Goal: Task Accomplishment & Management: Use online tool/utility

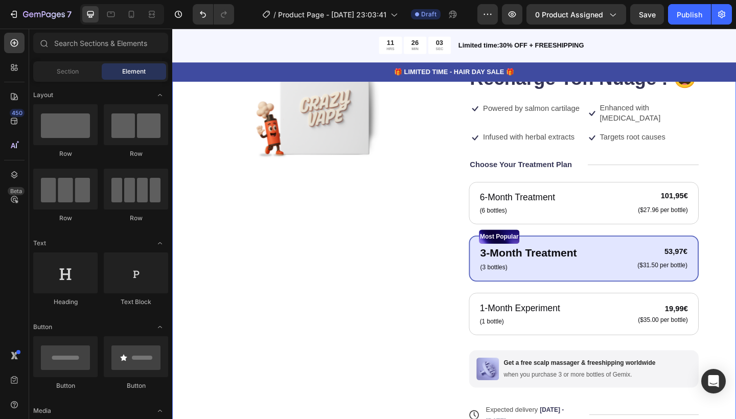
scroll to position [109, 0]
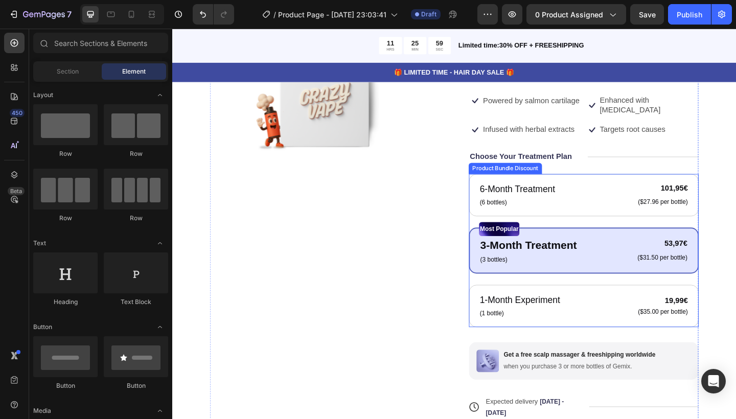
click at [501, 227] on div "6-Month Treatment Text Block (6 bottles) Text Block 101,95€ Product Price Produ…" at bounding box center [620, 270] width 250 height 167
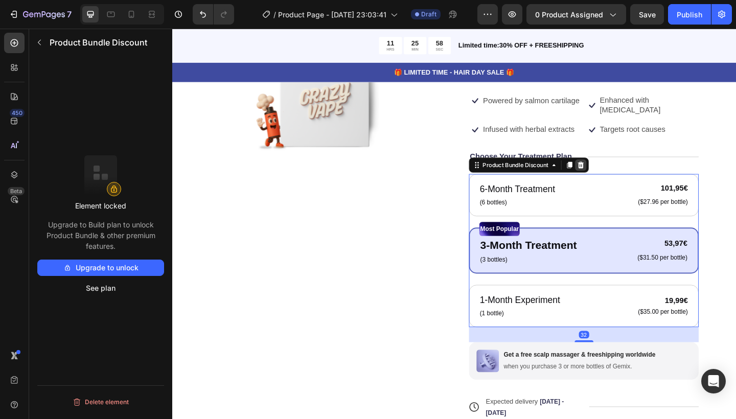
click at [617, 173] on icon at bounding box center [616, 177] width 8 height 8
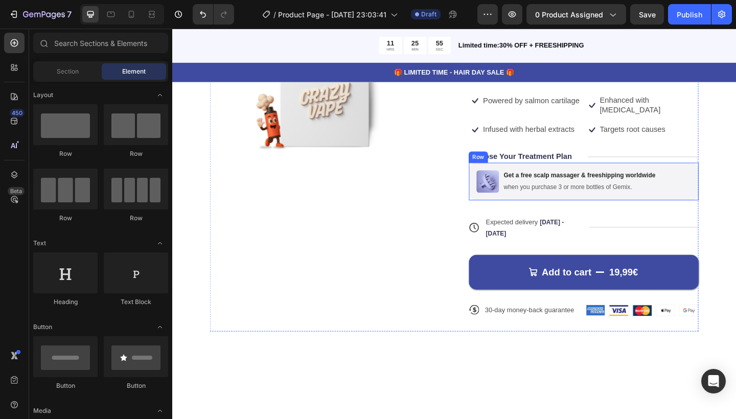
click at [526, 200] on div "Image Get a free scalp massager & freeshipping worldwide Text Block when you pu…" at bounding box center [620, 195] width 250 height 41
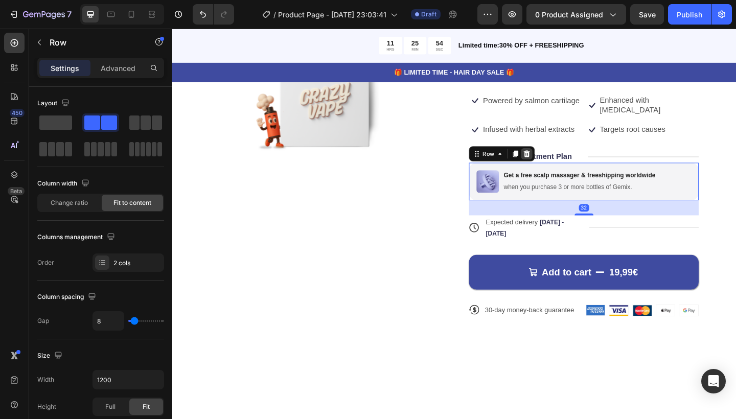
click at [559, 159] on div at bounding box center [558, 165] width 12 height 12
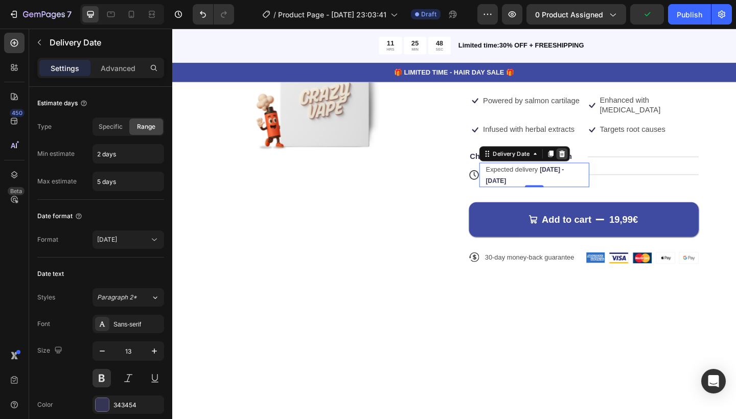
click at [597, 159] on div at bounding box center [596, 165] width 12 height 12
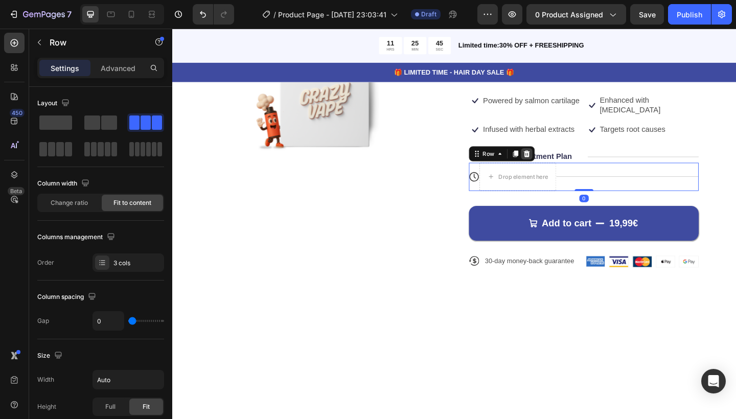
click at [562, 159] on div at bounding box center [558, 165] width 12 height 12
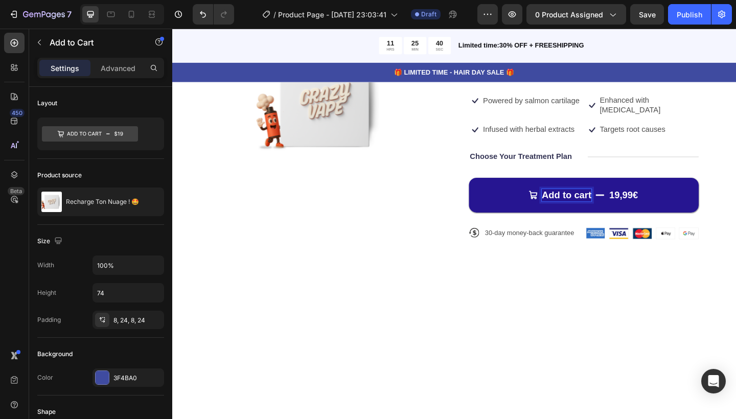
click at [625, 203] on p "Add to cart" at bounding box center [601, 209] width 54 height 13
click at [620, 199] on button "AJOUTER t 19,99€" at bounding box center [620, 210] width 250 height 38
click at [620, 199] on button "AJOUTER At 19,99€" at bounding box center [620, 210] width 250 height 38
click at [620, 199] on button "Ajoutert 19,99€" at bounding box center [620, 210] width 250 height 38
click at [620, 199] on button "Ajouter aut 19,99€" at bounding box center [620, 210] width 250 height 38
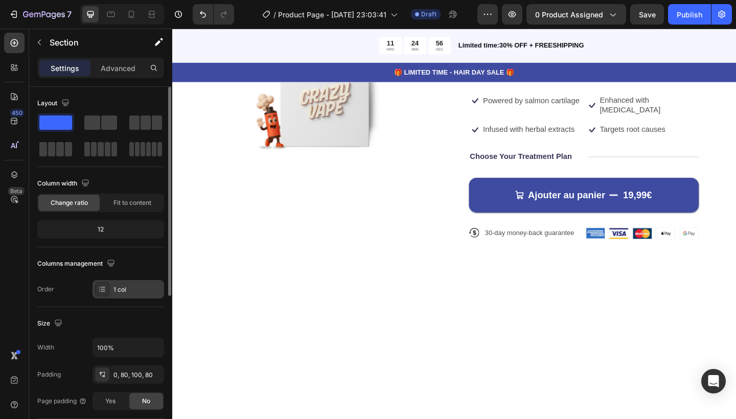
click at [127, 286] on div "1 col" at bounding box center [138, 289] width 48 height 9
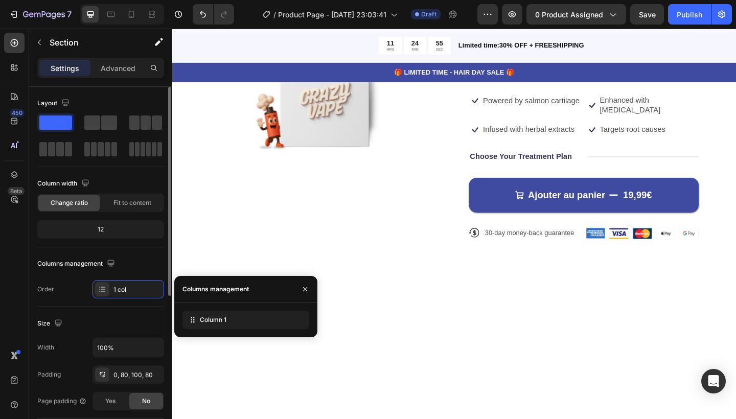
click at [83, 283] on div "Order 1 col" at bounding box center [100, 289] width 127 height 18
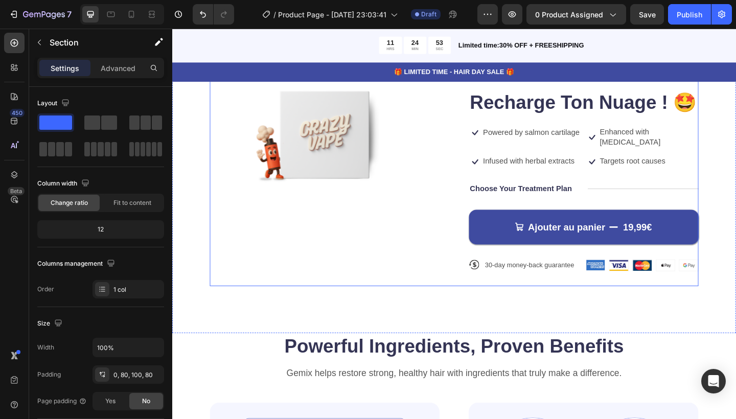
scroll to position [11, 0]
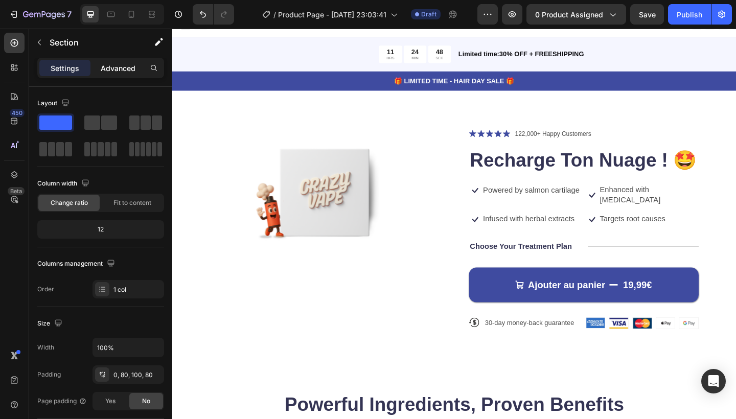
click at [114, 72] on p "Advanced" at bounding box center [118, 68] width 35 height 11
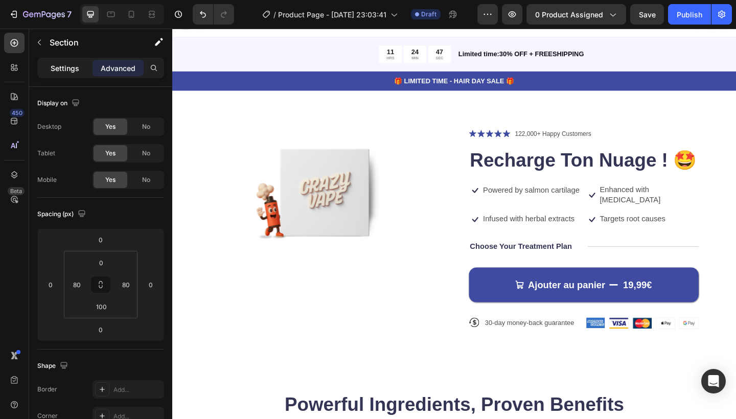
click at [66, 75] on div "Settings" at bounding box center [64, 68] width 51 height 16
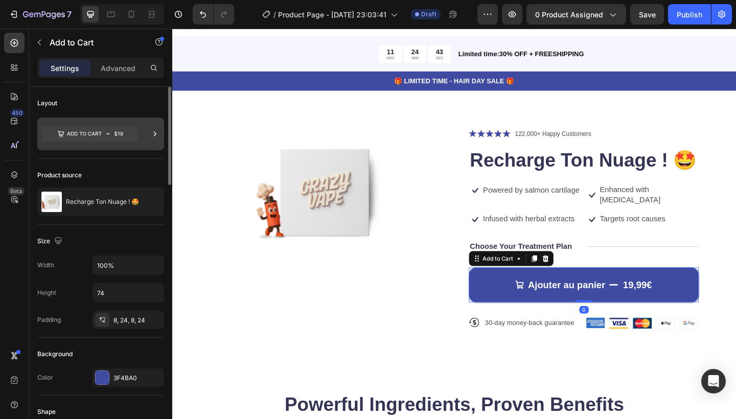
click at [133, 144] on icon at bounding box center [90, 134] width 96 height 24
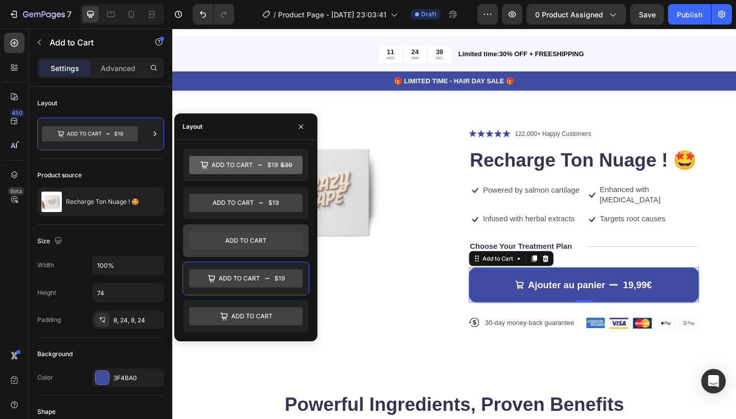
click at [252, 240] on icon at bounding box center [246, 241] width 114 height 18
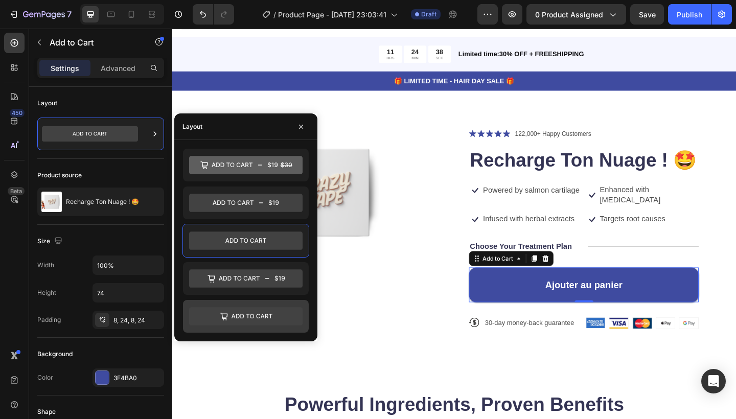
click at [260, 314] on icon at bounding box center [246, 316] width 114 height 18
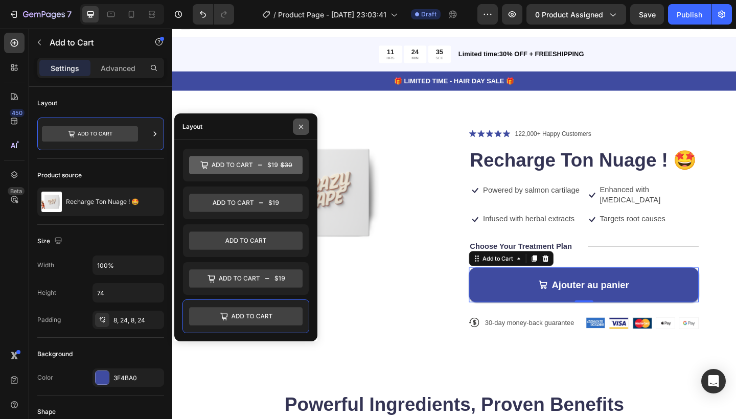
click at [304, 128] on icon "button" at bounding box center [301, 127] width 8 height 8
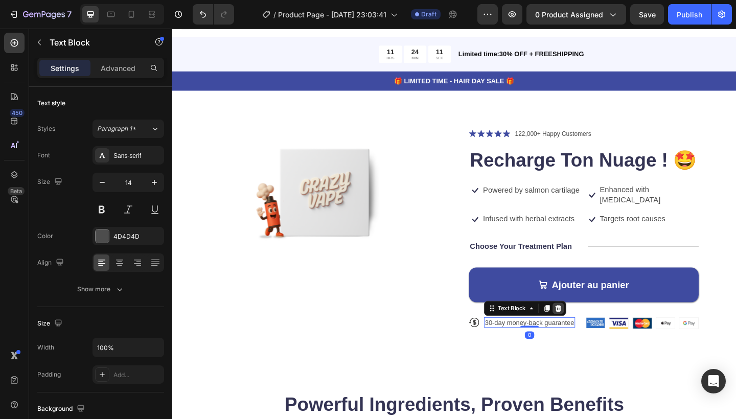
click at [591, 327] on div at bounding box center [592, 333] width 12 height 12
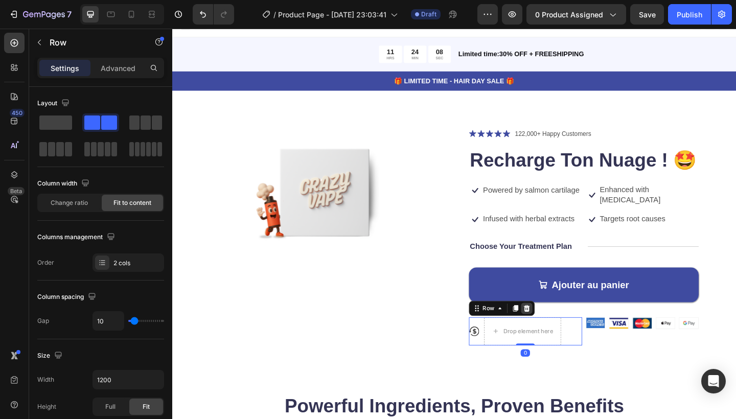
click at [558, 327] on div at bounding box center [558, 333] width 12 height 12
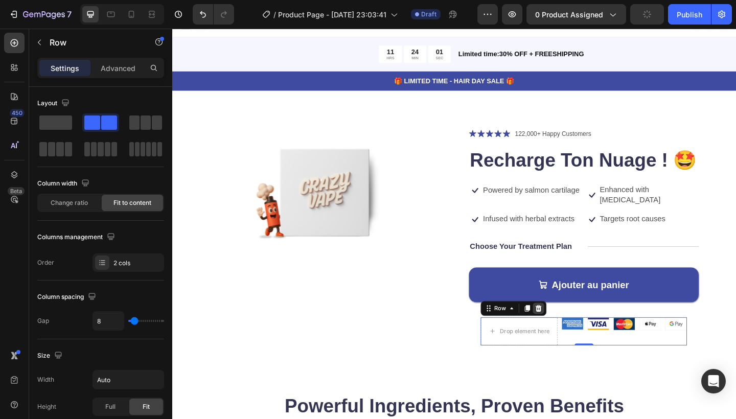
click at [573, 329] on icon at bounding box center [571, 332] width 7 height 7
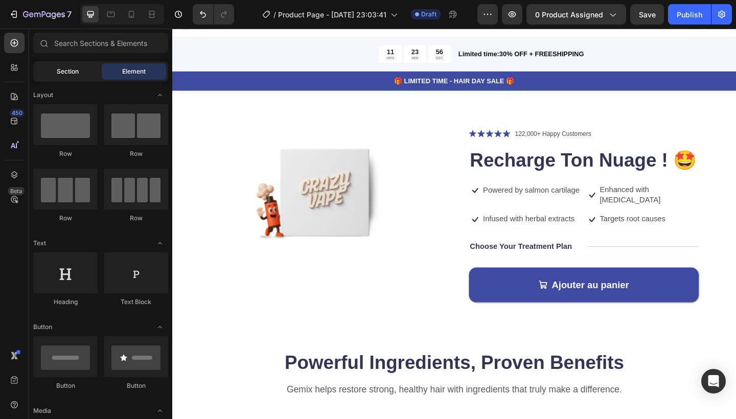
click at [81, 79] on div "Section" at bounding box center [67, 71] width 64 height 16
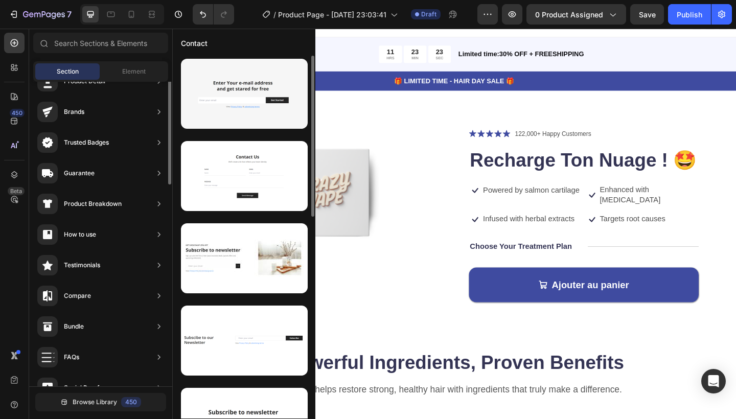
scroll to position [0, 0]
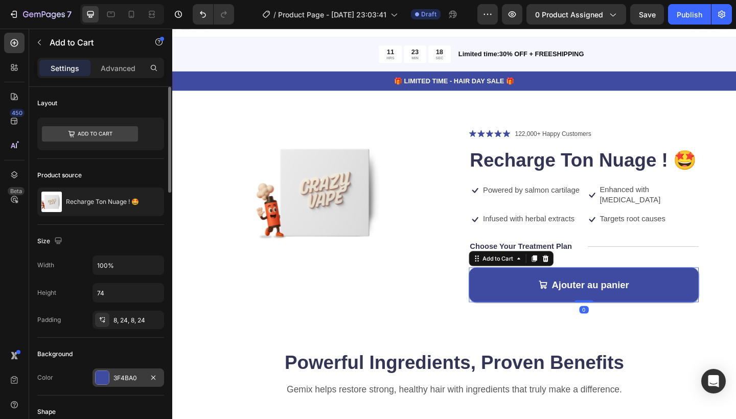
click at [105, 381] on div at bounding box center [102, 377] width 13 height 13
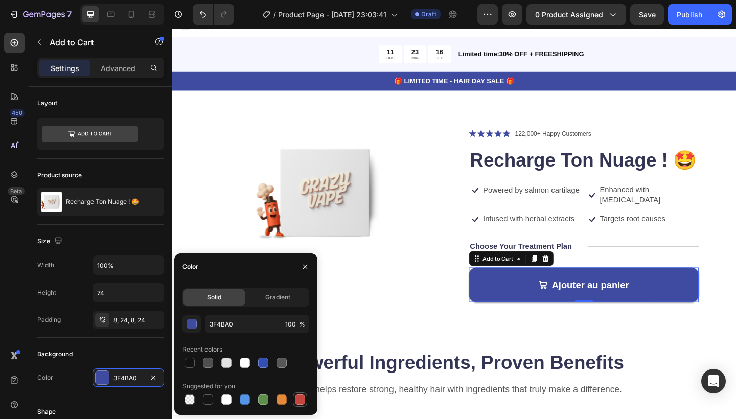
click at [302, 400] on div at bounding box center [300, 400] width 10 height 10
type input "C5453F"
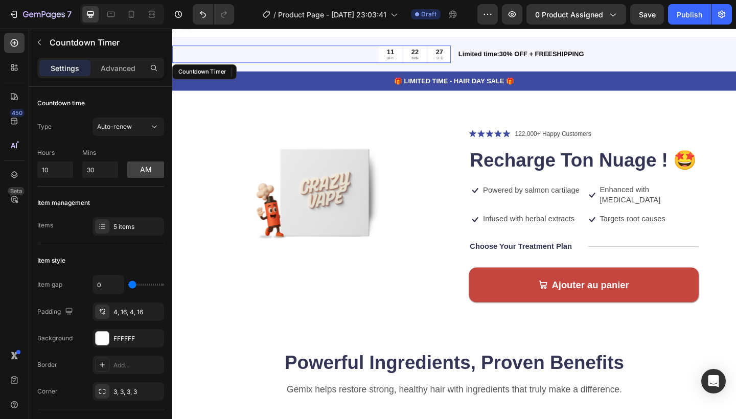
click at [331, 64] on div "11 HRS 22 MIN 27 SEC" at bounding box center [323, 57] width 303 height 19
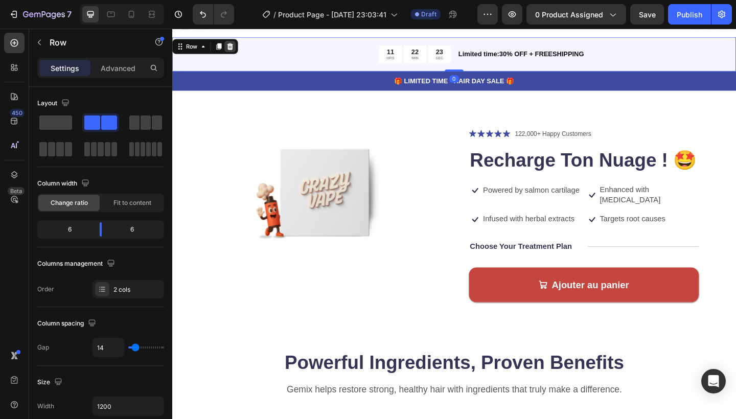
click at [237, 52] on icon at bounding box center [235, 48] width 8 height 8
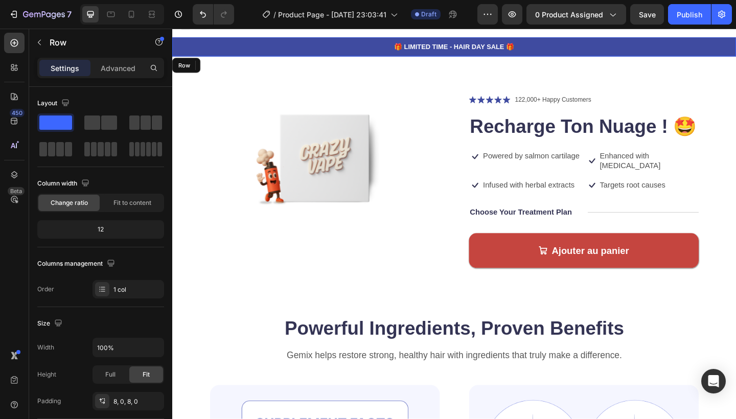
click at [581, 58] on div "🎁 LIMITED TIME - HAIR DAY SALE 🎁 Text Block 0 Row" at bounding box center [479, 48] width 614 height 21
click at [236, 73] on div at bounding box center [235, 69] width 12 height 12
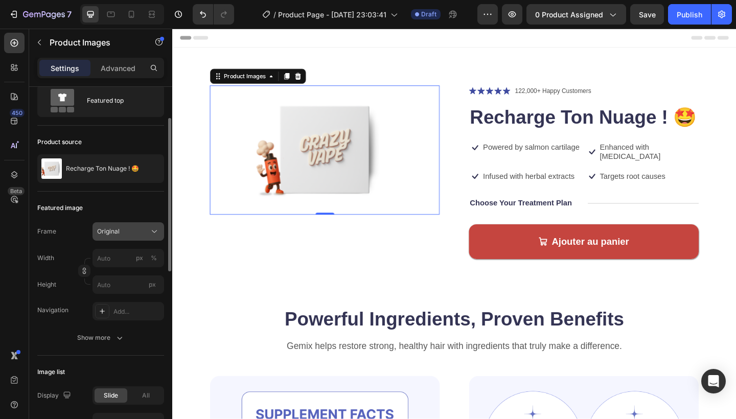
scroll to position [52, 0]
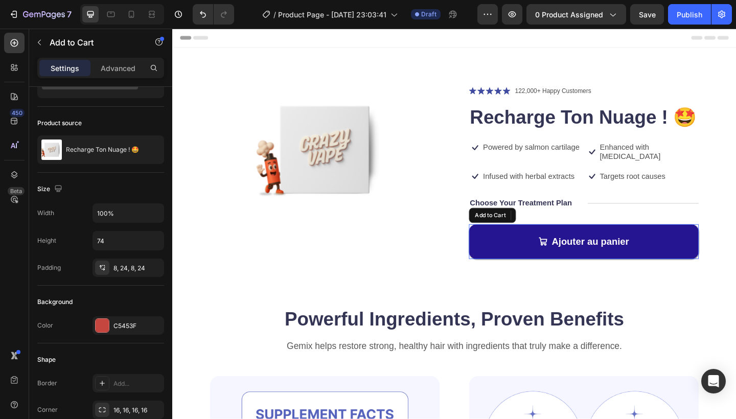
click at [508, 252] on button "Ajouter au panier" at bounding box center [620, 261] width 250 height 38
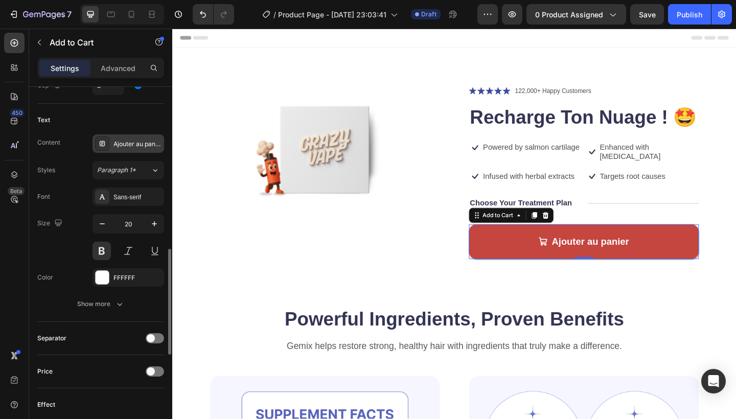
scroll to position [525, 0]
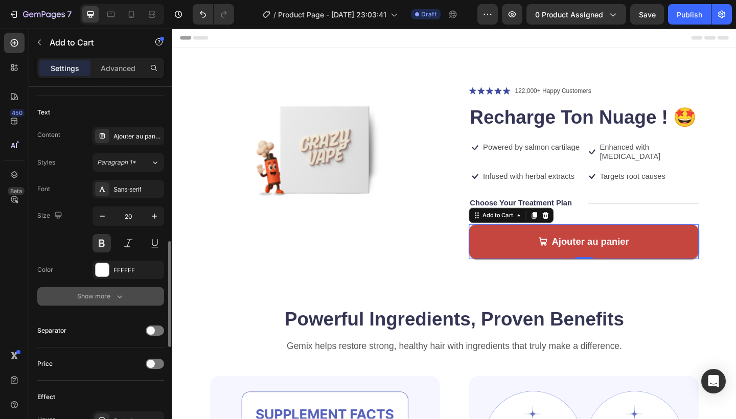
click at [74, 296] on button "Show more" at bounding box center [100, 296] width 127 height 18
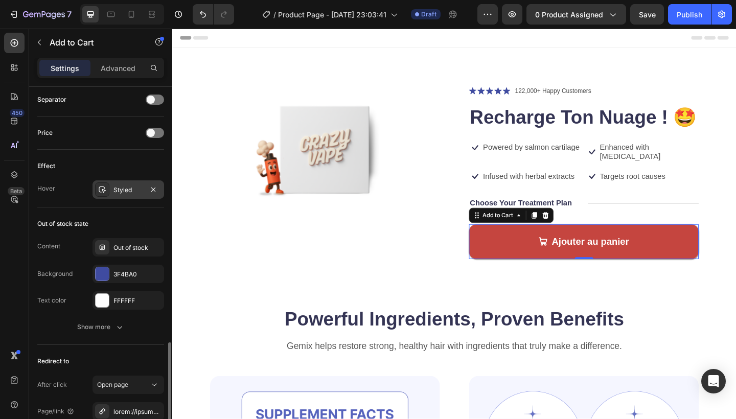
scroll to position [912, 0]
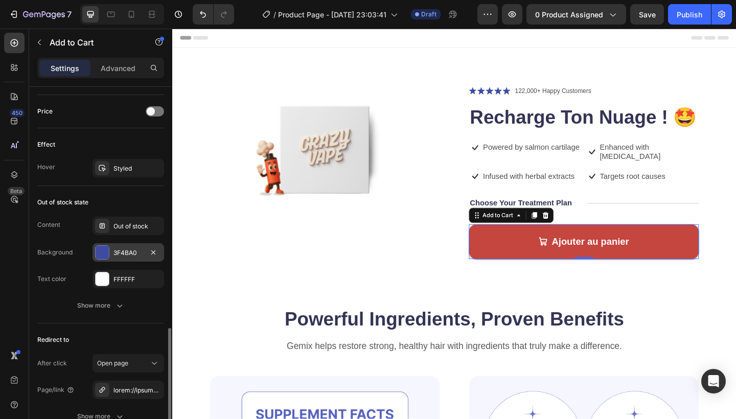
click at [100, 257] on div at bounding box center [102, 252] width 13 height 13
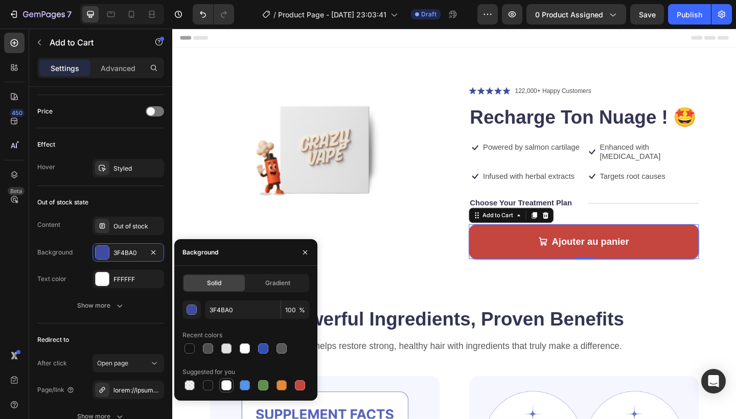
click at [227, 390] on div at bounding box center [226, 385] width 10 height 10
type input "FFFFFF"
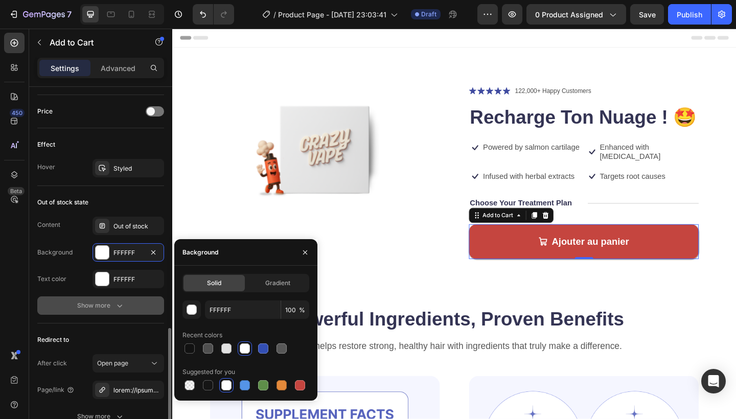
click at [79, 312] on button "Show more" at bounding box center [100, 306] width 127 height 18
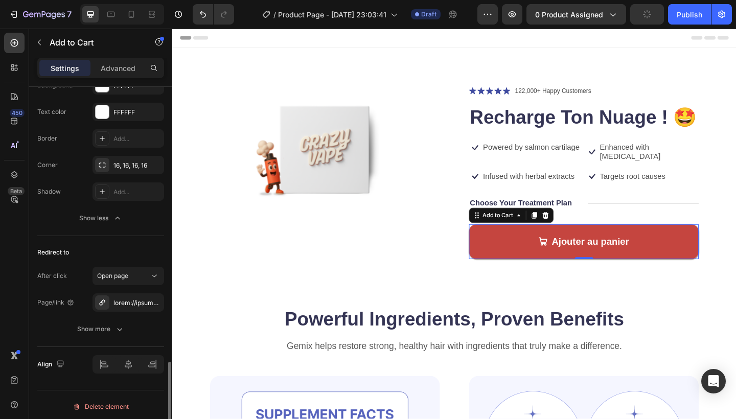
scroll to position [1083, 0]
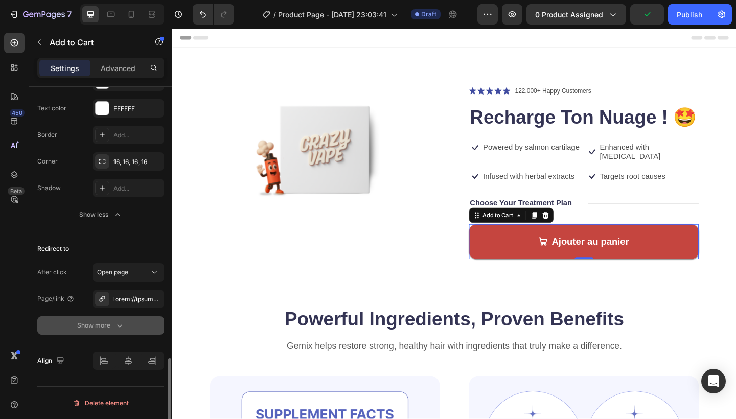
click at [103, 322] on div "Show more" at bounding box center [101, 326] width 48 height 10
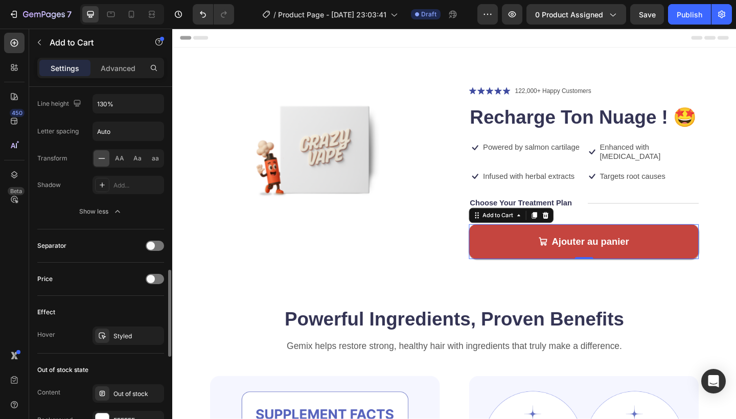
scroll to position [754, 0]
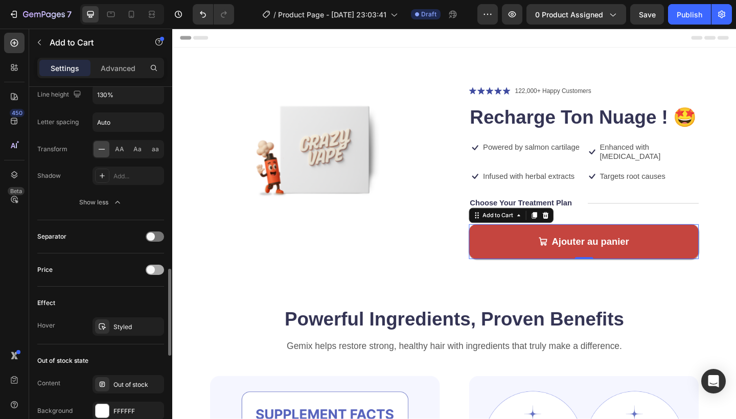
click at [154, 272] on span at bounding box center [151, 270] width 8 height 8
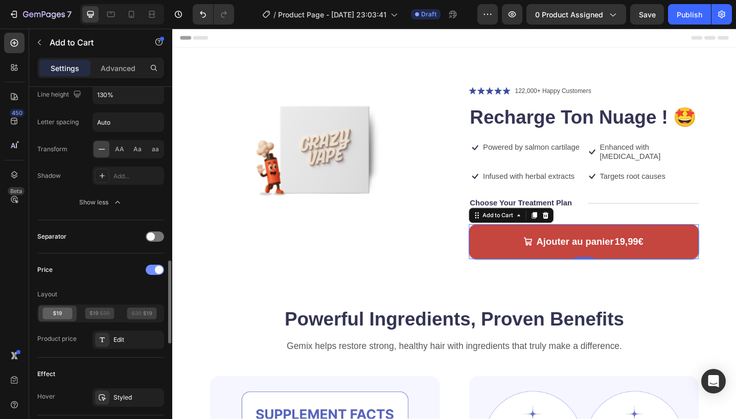
click at [154, 272] on div at bounding box center [155, 270] width 18 height 10
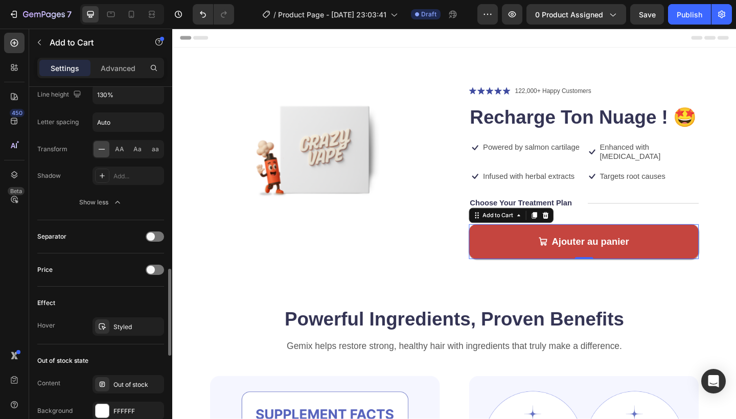
click at [154, 242] on div "Separator" at bounding box center [100, 237] width 127 height 16
click at [155, 238] on div at bounding box center [155, 237] width 18 height 10
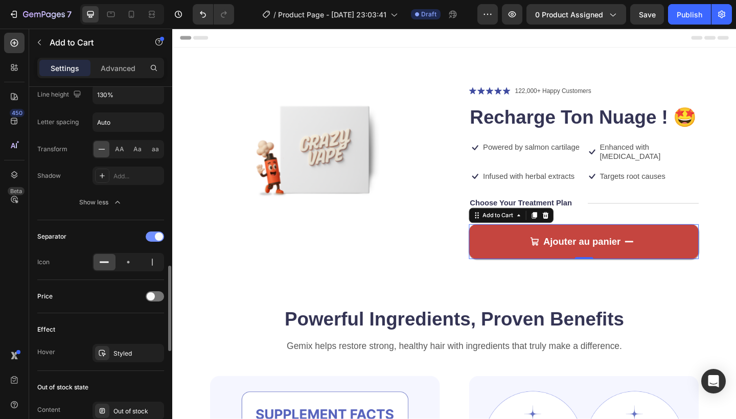
click at [155, 238] on span at bounding box center [159, 237] width 8 height 8
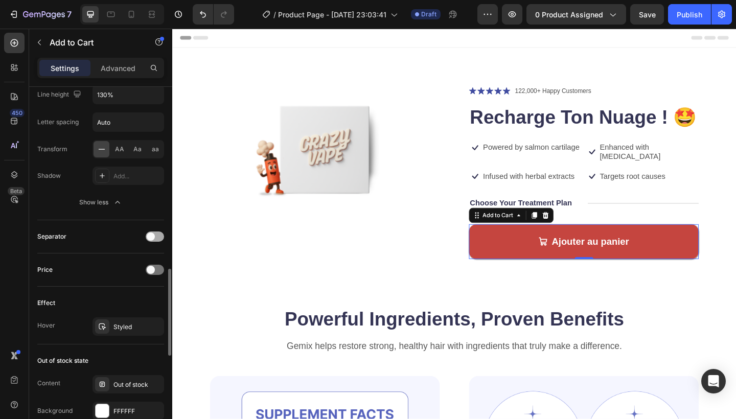
click at [155, 238] on div at bounding box center [155, 237] width 18 height 10
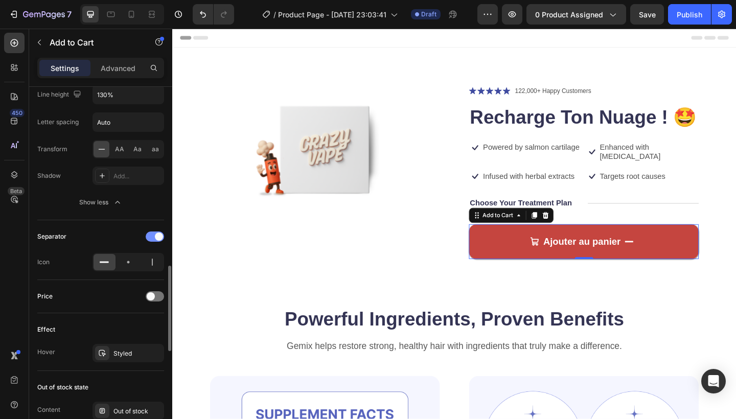
click at [155, 238] on span at bounding box center [159, 237] width 8 height 8
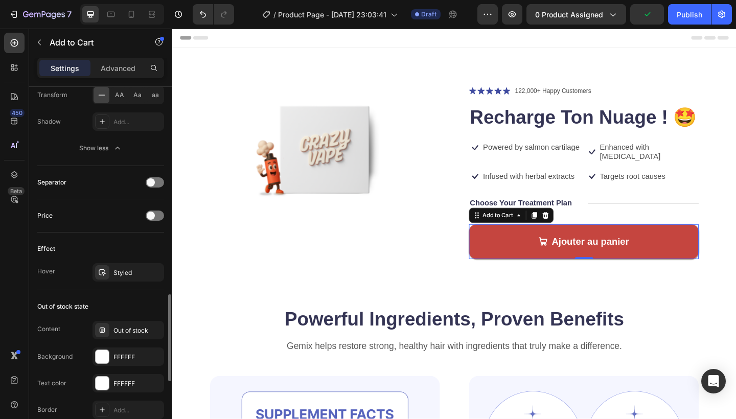
scroll to position [821, 0]
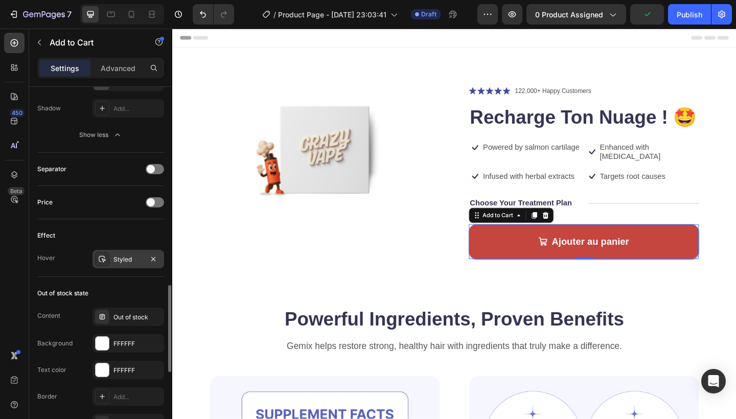
click at [116, 260] on div "Styled" at bounding box center [129, 259] width 30 height 9
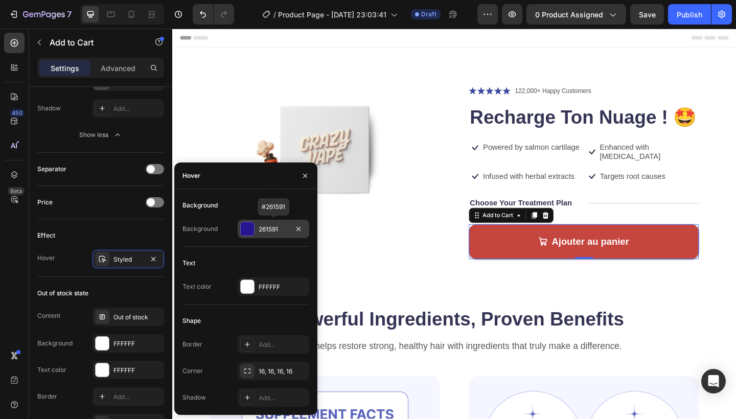
click at [248, 228] on div at bounding box center [247, 228] width 13 height 13
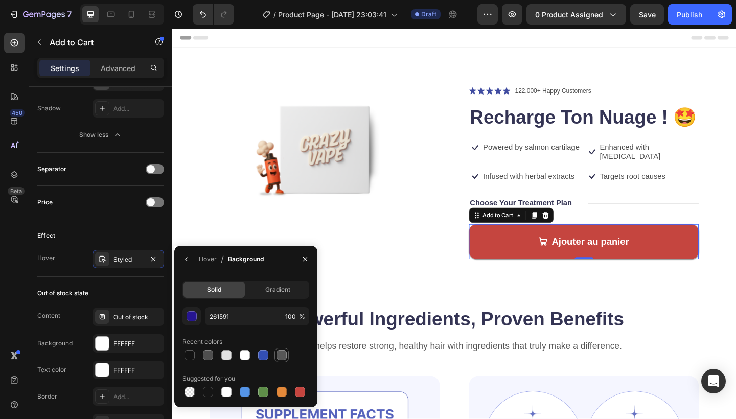
click at [282, 358] on div at bounding box center [282, 355] width 10 height 10
click at [300, 392] on div at bounding box center [300, 392] width 10 height 10
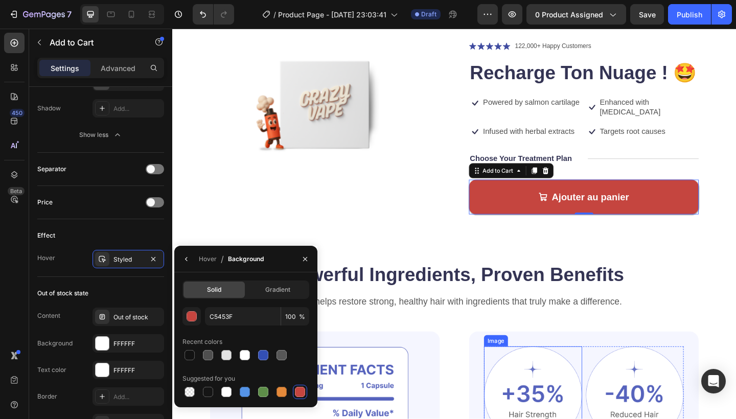
scroll to position [76, 0]
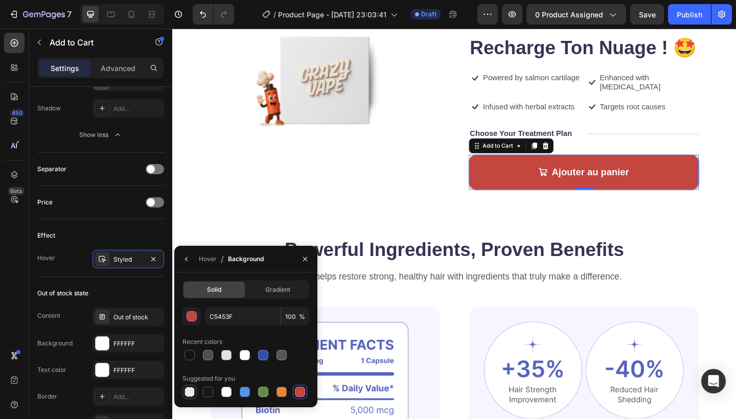
click at [189, 396] on div at bounding box center [190, 392] width 10 height 10
type input "000000"
type input "0"
click at [225, 393] on div at bounding box center [226, 392] width 10 height 10
type input "FFFFFF"
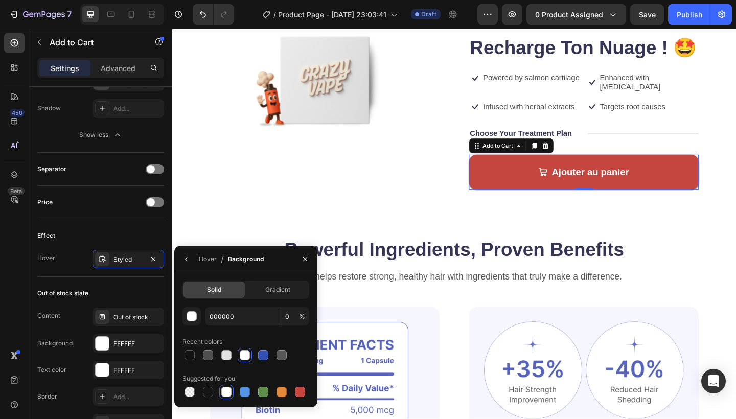
type input "100"
click at [300, 390] on div at bounding box center [300, 392] width 10 height 10
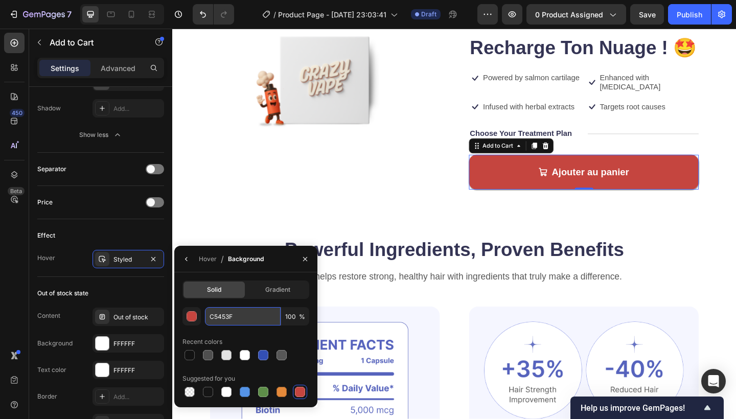
click at [243, 317] on input "C5453F" at bounding box center [243, 316] width 76 height 18
type input "C"
paste input "F47B76"
type input "F47B76"
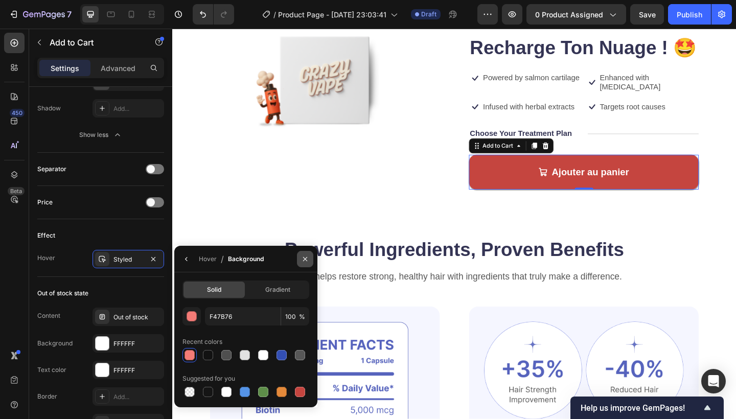
drag, startPoint x: 307, startPoint y: 262, endPoint x: 60, endPoint y: 263, distance: 246.9
click at [307, 262] on icon "button" at bounding box center [305, 259] width 8 height 8
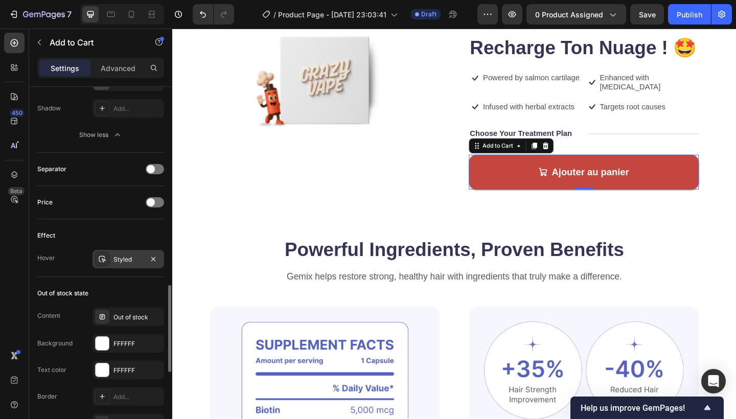
click at [109, 263] on div at bounding box center [102, 259] width 14 height 14
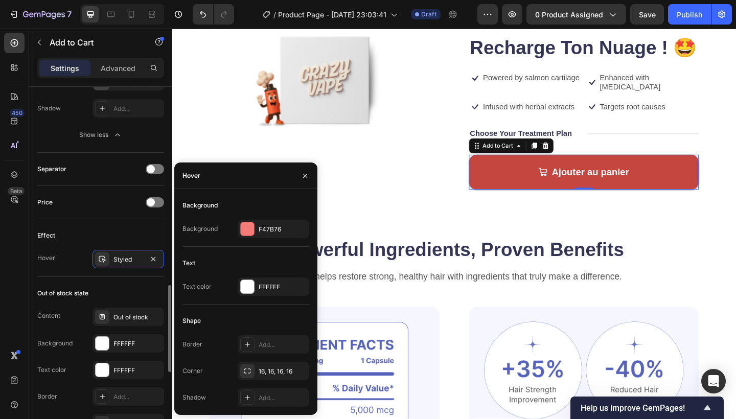
click at [75, 255] on div "Hover Styled" at bounding box center [100, 259] width 127 height 18
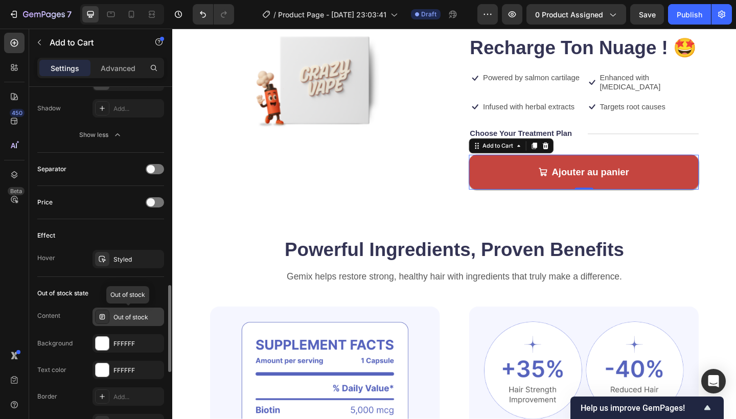
click at [121, 313] on div "Out of stock" at bounding box center [138, 317] width 48 height 9
click at [136, 293] on div "Out of stock state" at bounding box center [100, 293] width 127 height 16
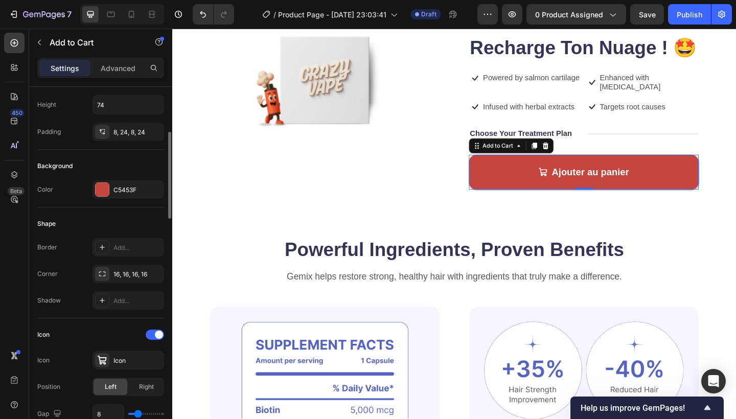
scroll to position [185, 0]
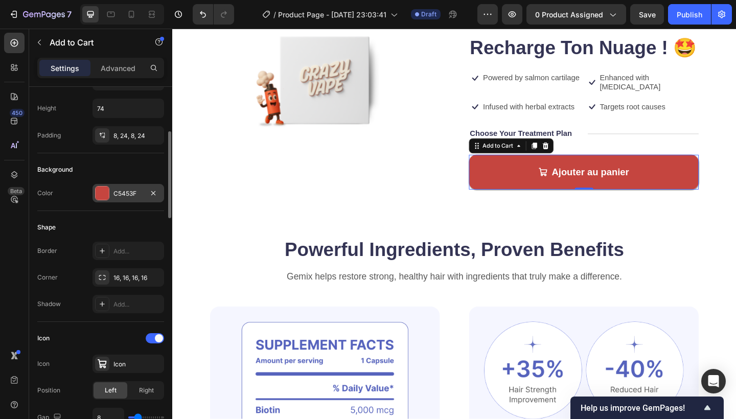
click at [104, 194] on div at bounding box center [102, 193] width 13 height 13
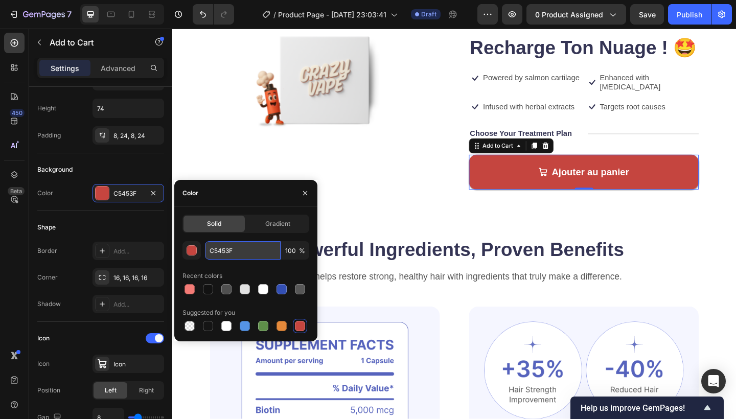
click at [246, 246] on input "C5453F" at bounding box center [243, 250] width 76 height 18
click at [194, 289] on div at bounding box center [190, 289] width 10 height 10
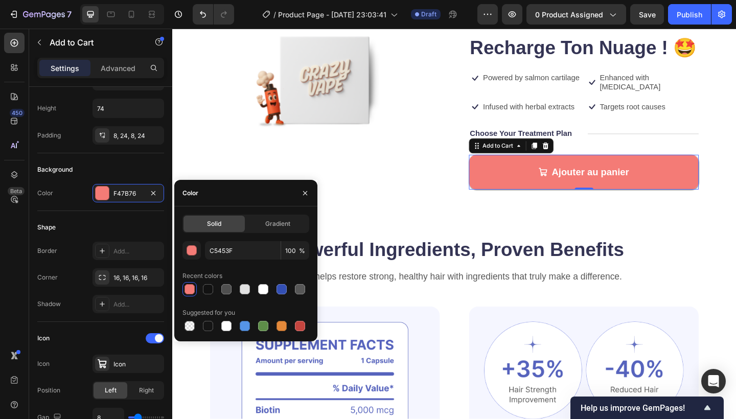
type input "F47B76"
click at [139, 170] on div "Background" at bounding box center [100, 170] width 127 height 16
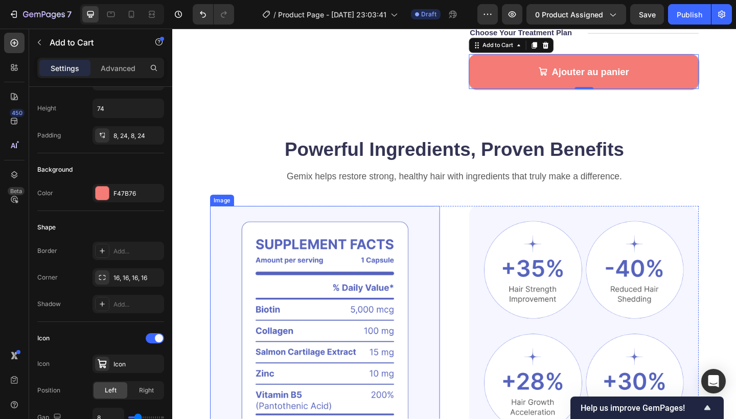
scroll to position [122, 0]
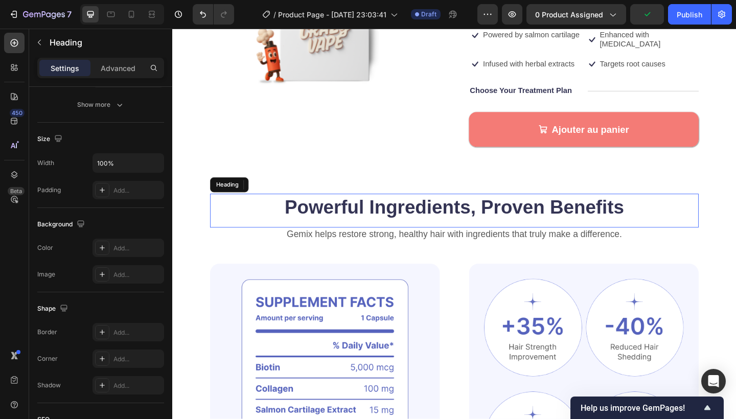
click at [424, 220] on h2 "Powerful Ingredients, Proven Benefits" at bounding box center [479, 223] width 532 height 29
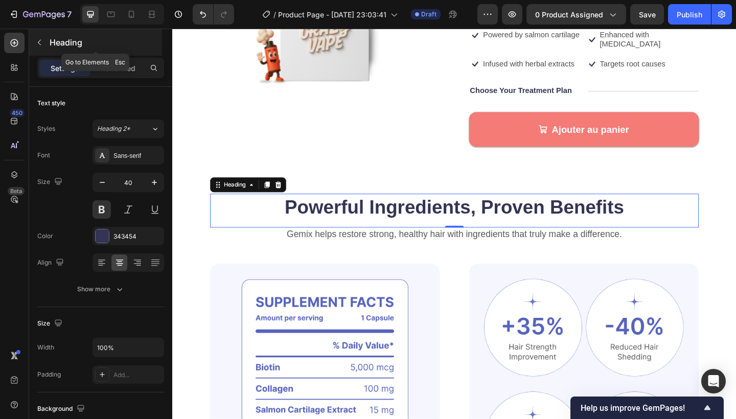
click at [41, 41] on icon "button" at bounding box center [39, 42] width 8 height 8
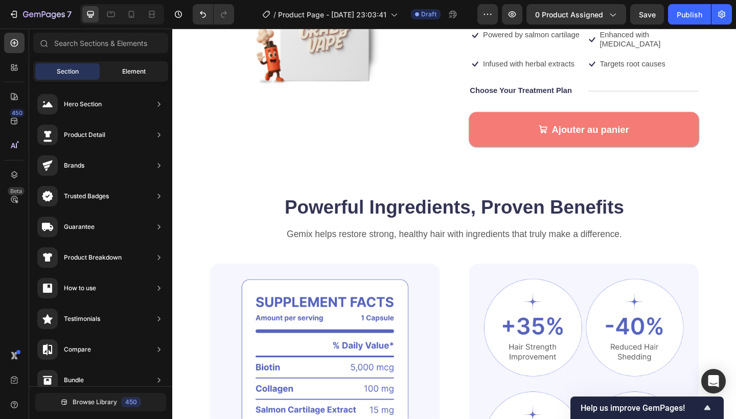
click at [126, 71] on span "Element" at bounding box center [134, 71] width 24 height 9
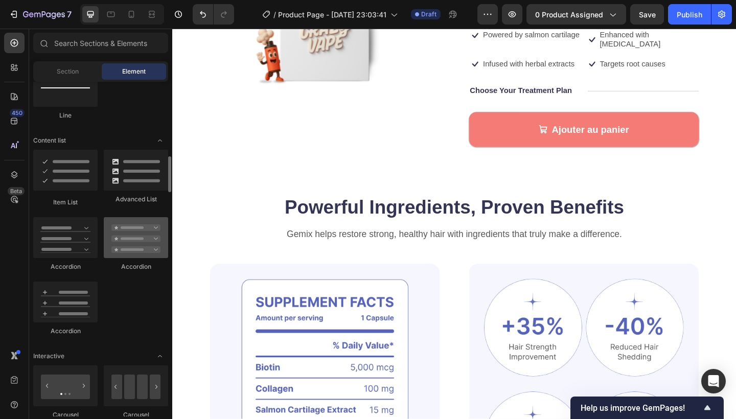
scroll to position [765, 0]
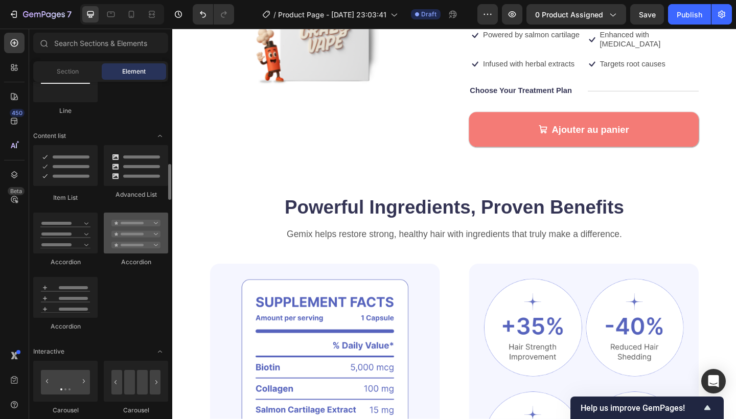
click at [123, 241] on div at bounding box center [136, 233] width 64 height 41
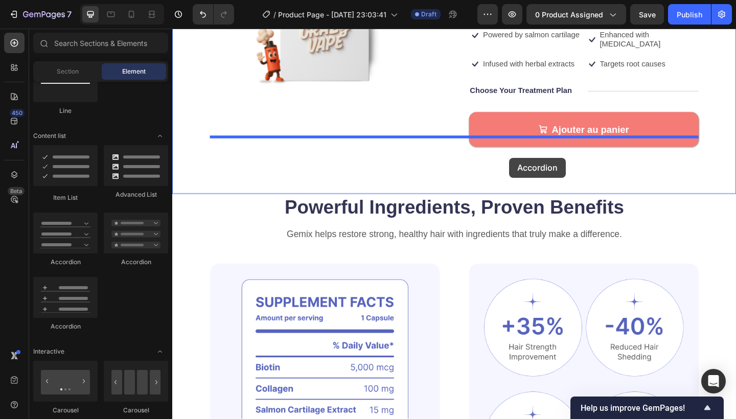
drag, startPoint x: 298, startPoint y: 268, endPoint x: 539, endPoint y: 169, distance: 260.2
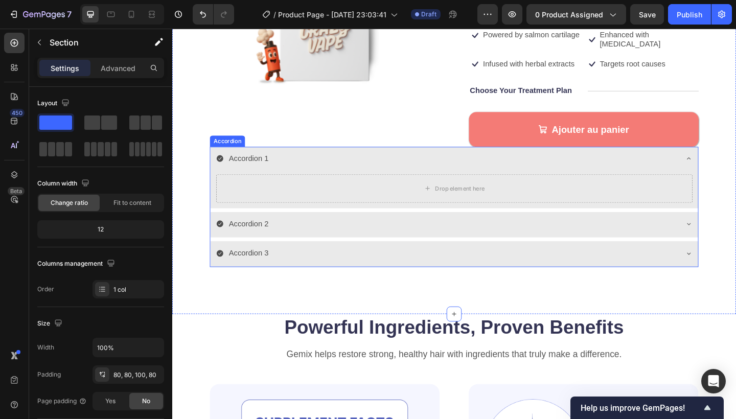
click at [438, 235] on div "Accordion 2" at bounding box center [471, 242] width 502 height 18
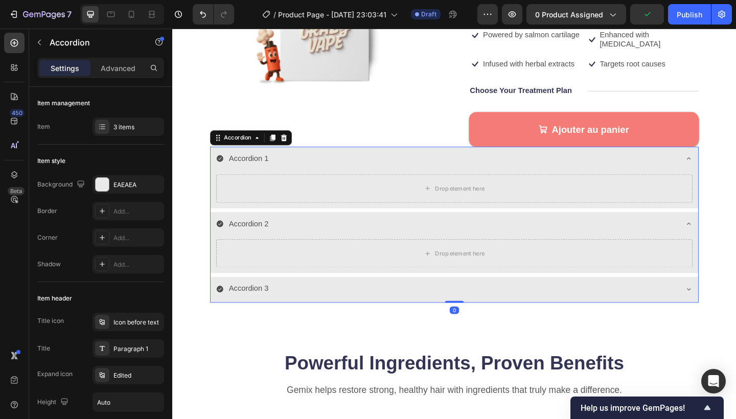
click at [729, 162] on div "Accordion 1" at bounding box center [479, 171] width 531 height 28
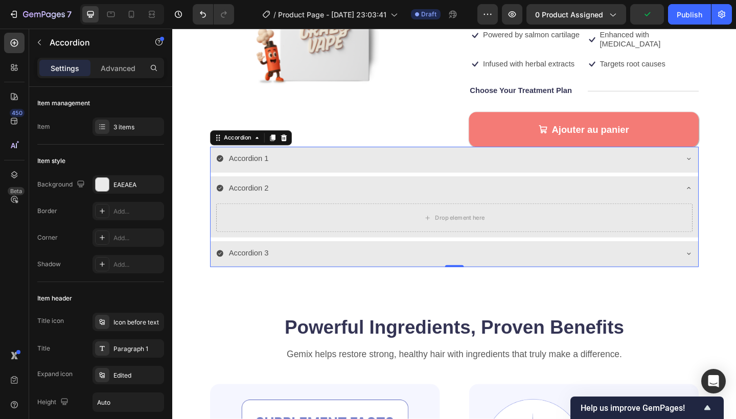
click at [732, 190] on div "Accordion 2" at bounding box center [479, 204] width 531 height 28
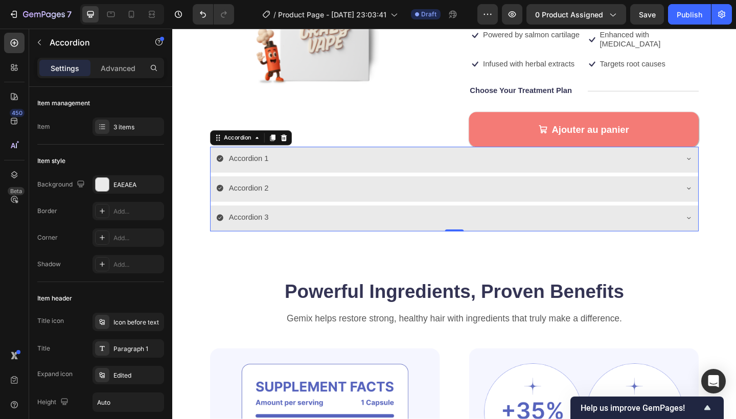
click at [731, 221] on div "Accordion 3" at bounding box center [479, 235] width 531 height 28
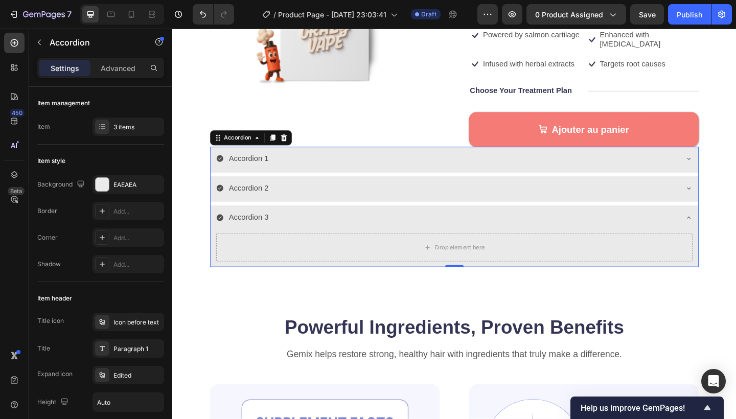
click at [730, 231] on icon at bounding box center [734, 235] width 8 height 8
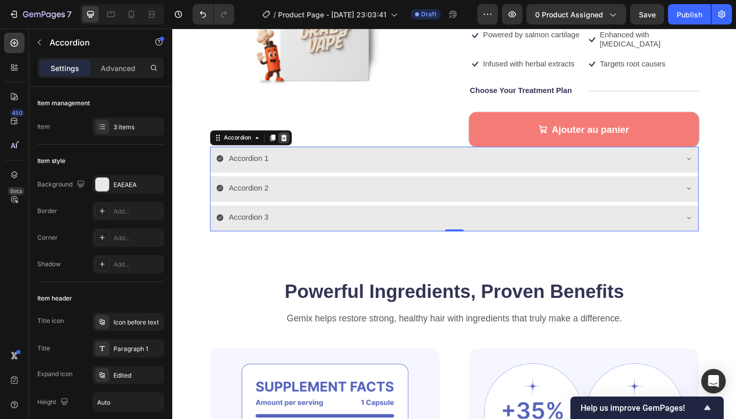
click at [296, 144] on icon at bounding box center [293, 147] width 7 height 7
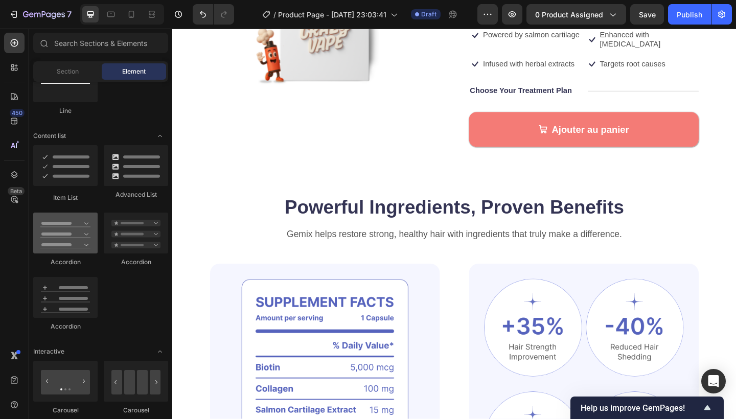
click at [78, 252] on div at bounding box center [65, 233] width 64 height 41
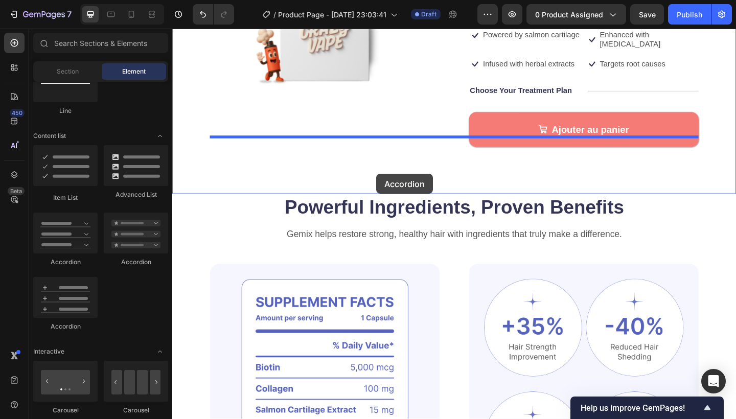
drag, startPoint x: 251, startPoint y: 280, endPoint x: 394, endPoint y: 187, distance: 171.4
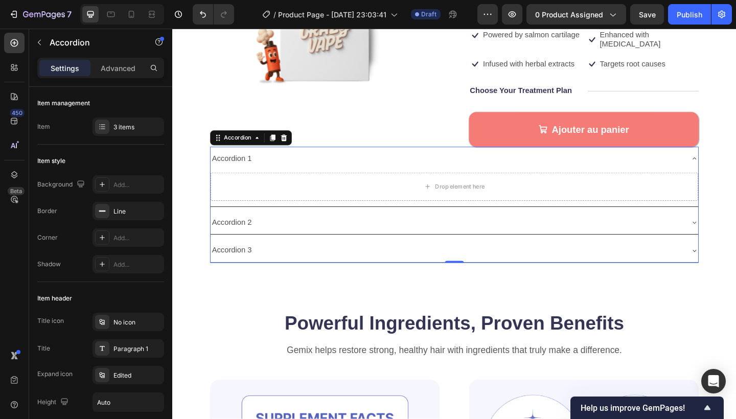
click at [736, 166] on icon at bounding box center [740, 170] width 8 height 8
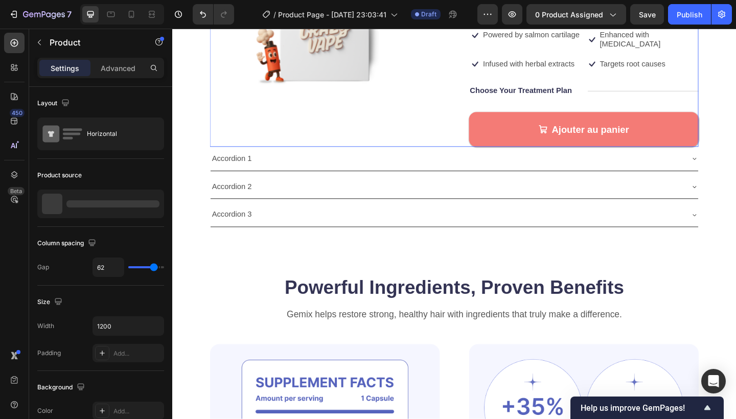
click at [356, 117] on div "Product Images" at bounding box center [338, 62] width 250 height 189
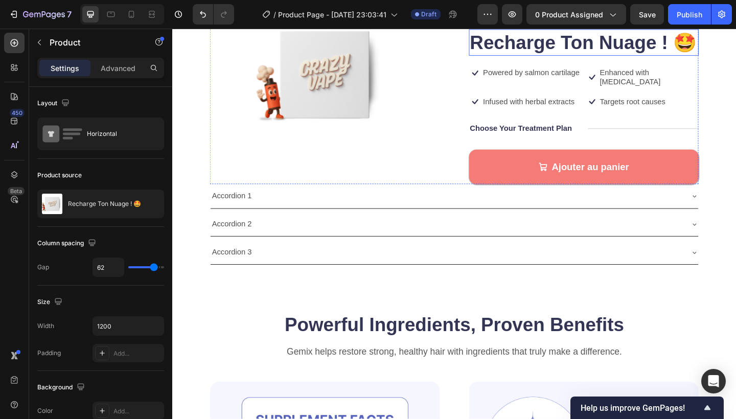
scroll to position [33, 0]
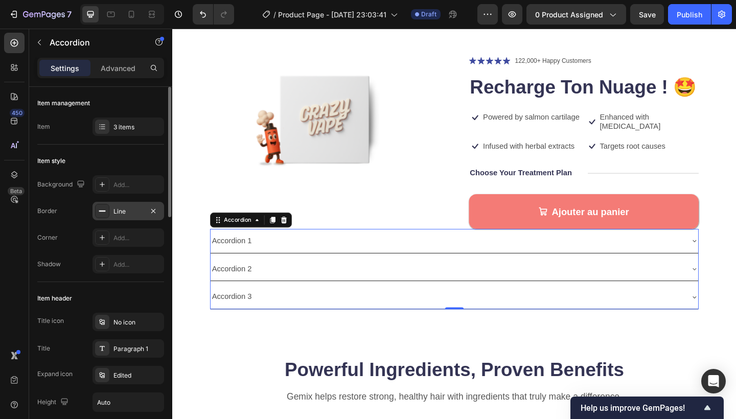
click at [102, 212] on rect at bounding box center [102, 211] width 7 height 1
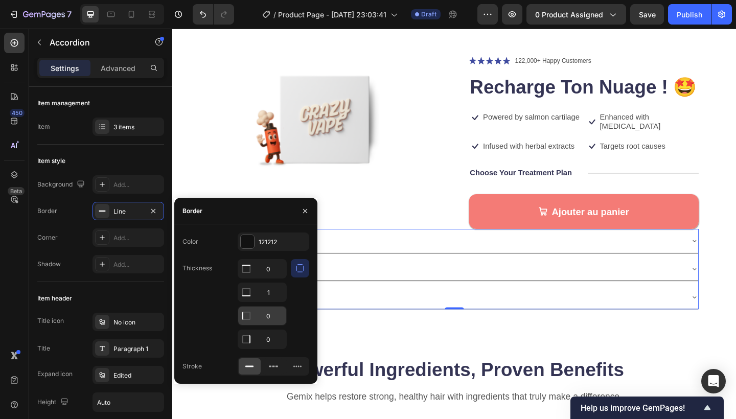
click at [251, 319] on icon at bounding box center [246, 316] width 8 height 8
click at [305, 217] on button "button" at bounding box center [305, 211] width 16 height 16
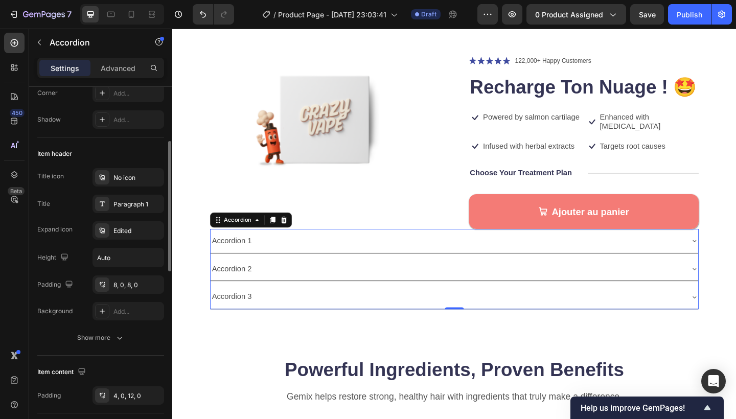
scroll to position [146, 0]
click at [121, 260] on input "Auto" at bounding box center [128, 256] width 71 height 18
click at [150, 259] on icon "button" at bounding box center [154, 256] width 10 height 10
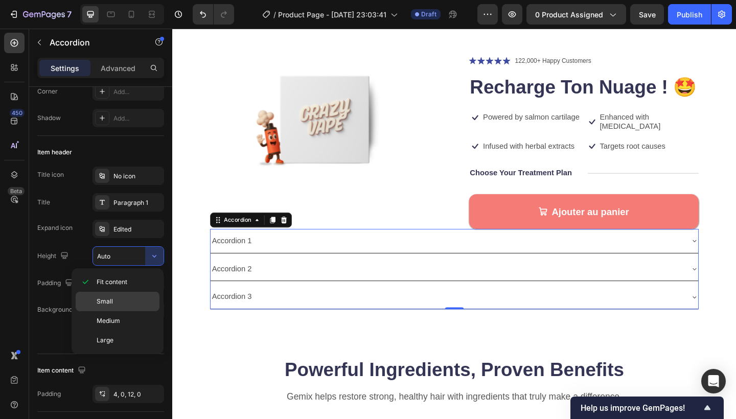
click at [110, 300] on span "Small" at bounding box center [105, 301] width 16 height 9
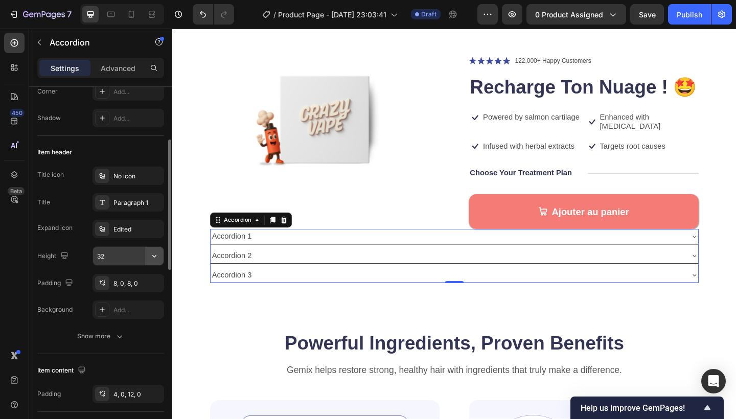
click at [154, 258] on icon "button" at bounding box center [154, 256] width 4 height 3
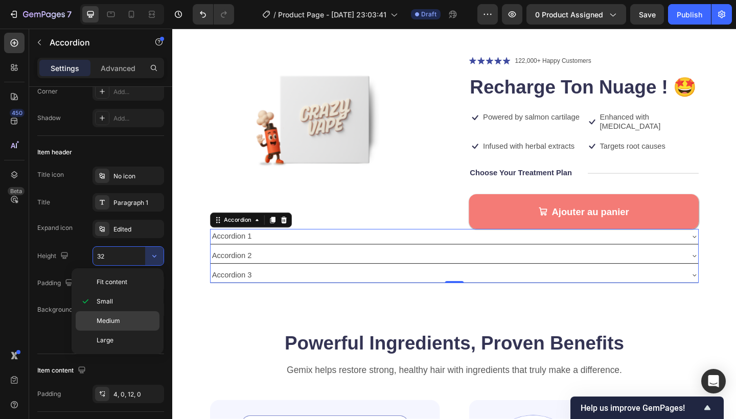
click at [122, 323] on p "Medium" at bounding box center [126, 320] width 58 height 9
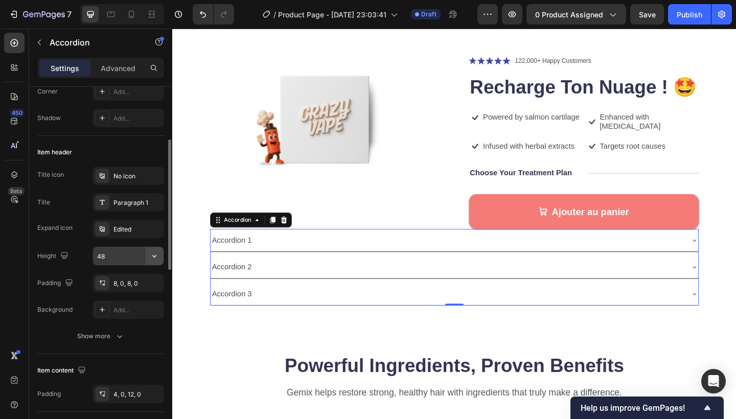
click at [156, 256] on icon "button" at bounding box center [154, 256] width 10 height 10
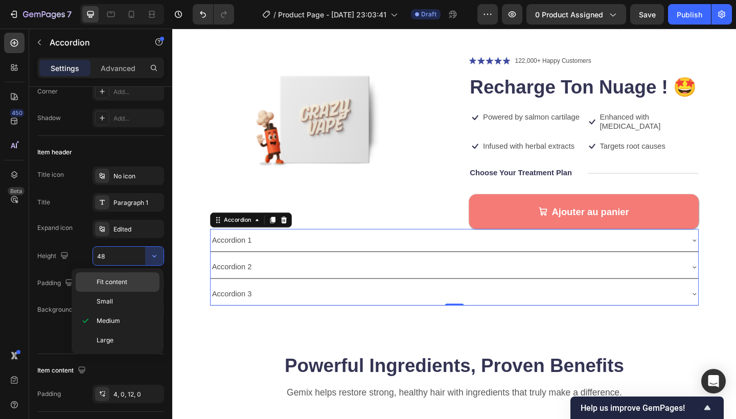
click at [130, 281] on p "Fit content" at bounding box center [126, 282] width 58 height 9
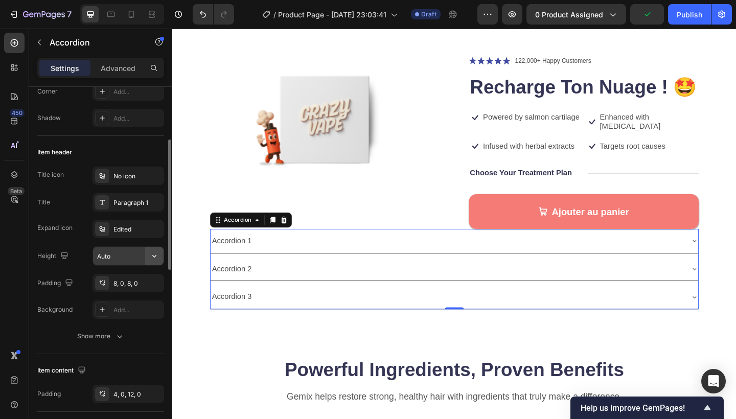
click at [152, 256] on icon "button" at bounding box center [154, 256] width 10 height 10
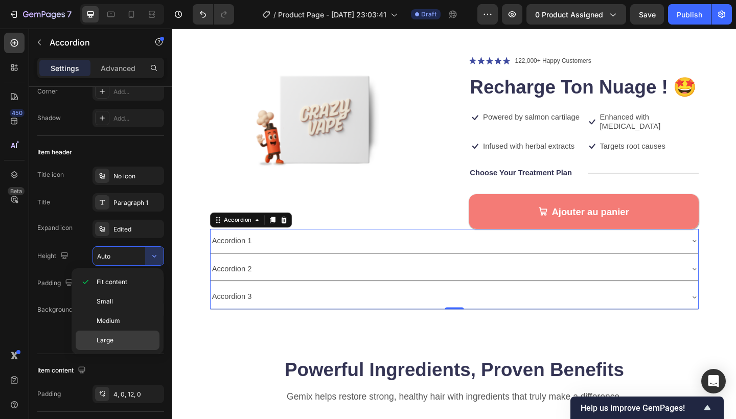
click at [103, 346] on div "Large" at bounding box center [118, 340] width 84 height 19
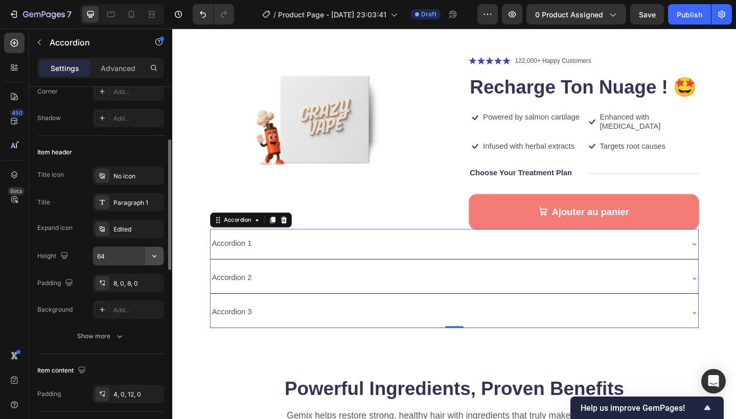
click at [154, 253] on icon "button" at bounding box center [154, 256] width 10 height 10
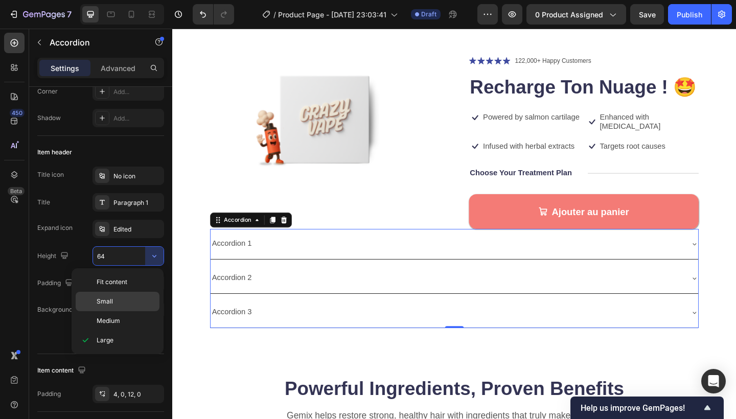
click at [125, 303] on p "Small" at bounding box center [126, 301] width 58 height 9
type input "32"
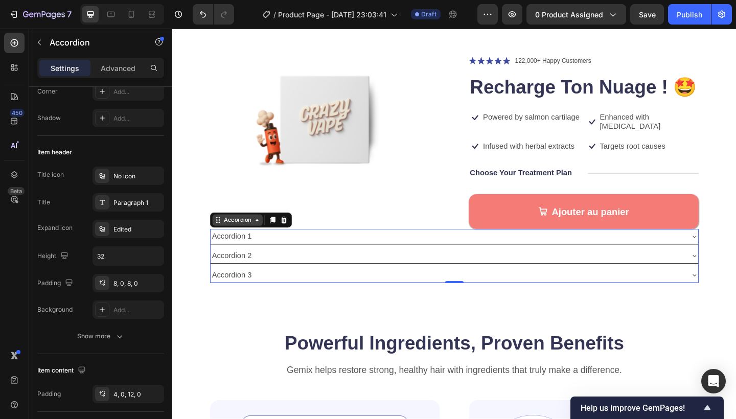
click at [224, 233] on icon at bounding box center [222, 237] width 8 height 8
click at [263, 233] on icon at bounding box center [264, 237] width 8 height 8
click at [132, 19] on icon at bounding box center [131, 14] width 10 height 10
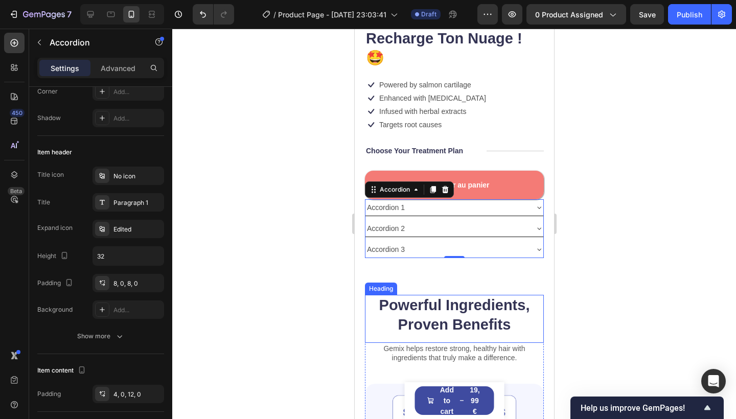
scroll to position [148, 0]
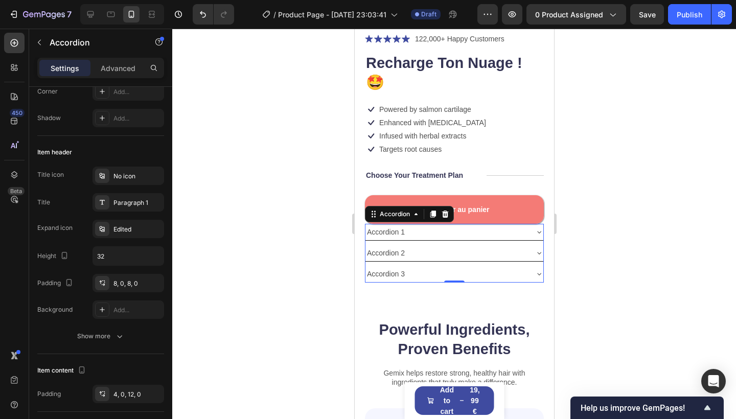
click at [619, 163] on div at bounding box center [454, 224] width 564 height 391
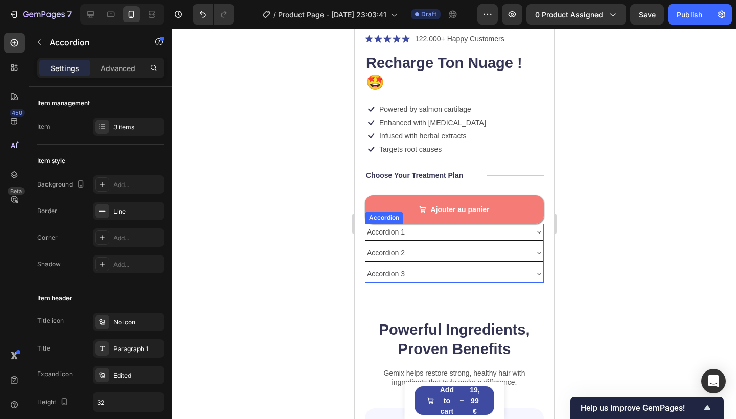
click at [430, 224] on div "Accordion 1 Accordion 2 Accordion 3" at bounding box center [454, 253] width 179 height 59
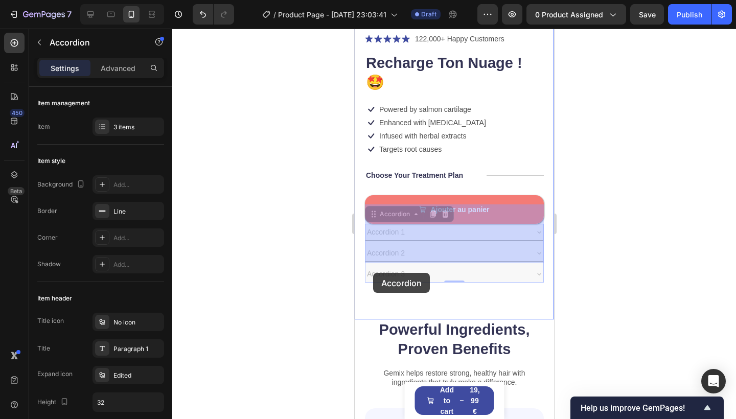
drag, startPoint x: 372, startPoint y: 196, endPoint x: 373, endPoint y: 273, distance: 76.7
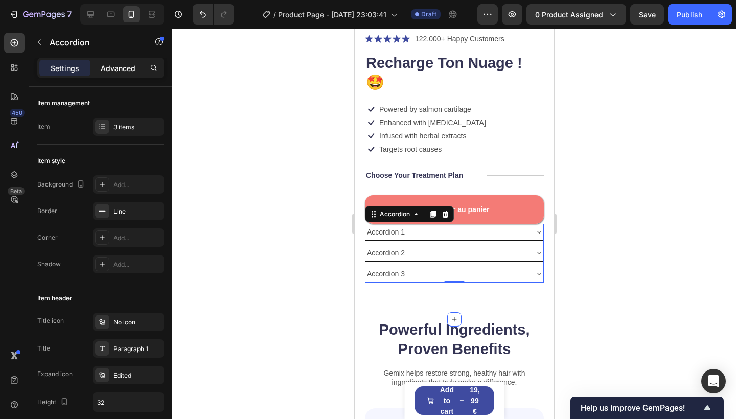
click at [122, 70] on p "Advanced" at bounding box center [118, 68] width 35 height 11
type input "100%"
type input "100"
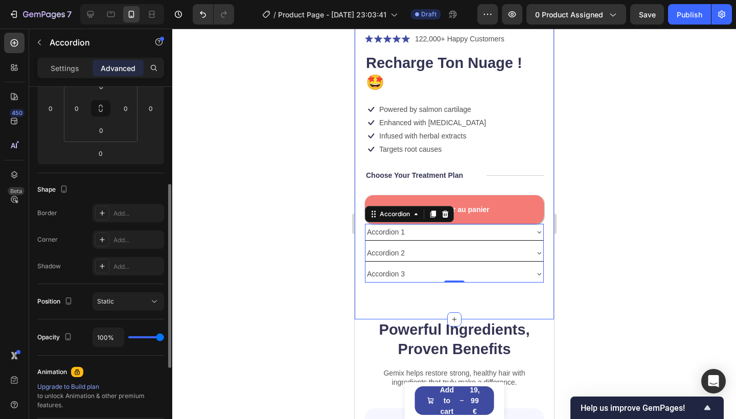
scroll to position [225, 0]
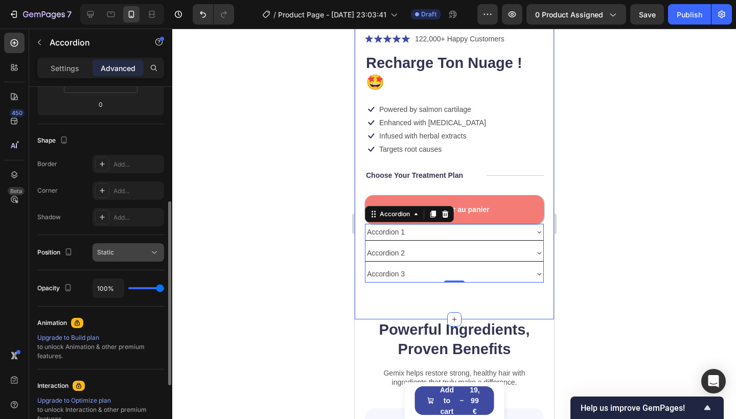
click at [121, 253] on div "Static" at bounding box center [123, 252] width 52 height 9
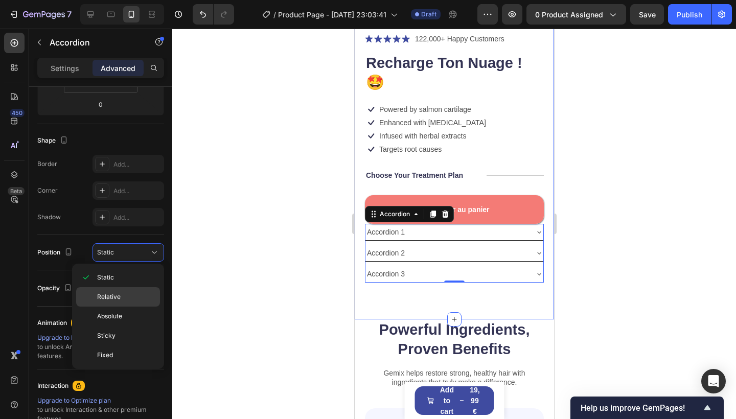
click at [109, 294] on span "Relative" at bounding box center [109, 296] width 24 height 9
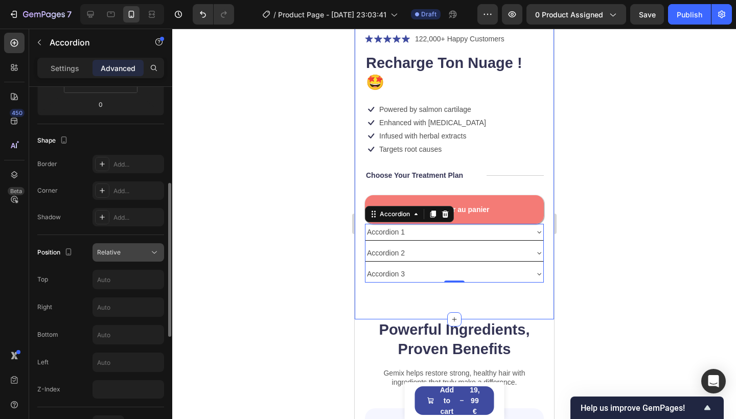
click at [123, 258] on button "Relative" at bounding box center [129, 252] width 72 height 18
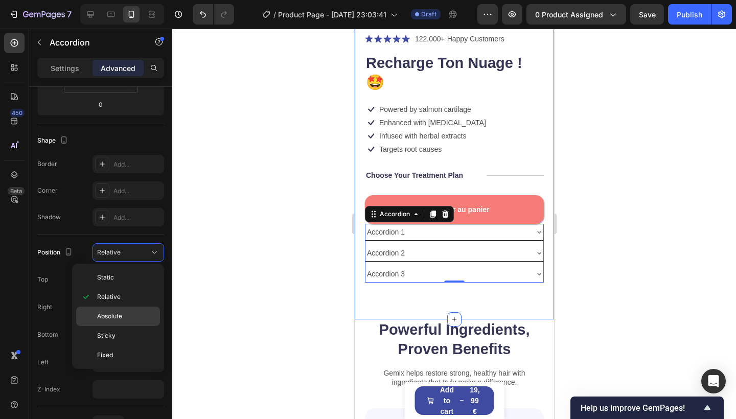
click at [110, 313] on span "Absolute" at bounding box center [109, 316] width 25 height 9
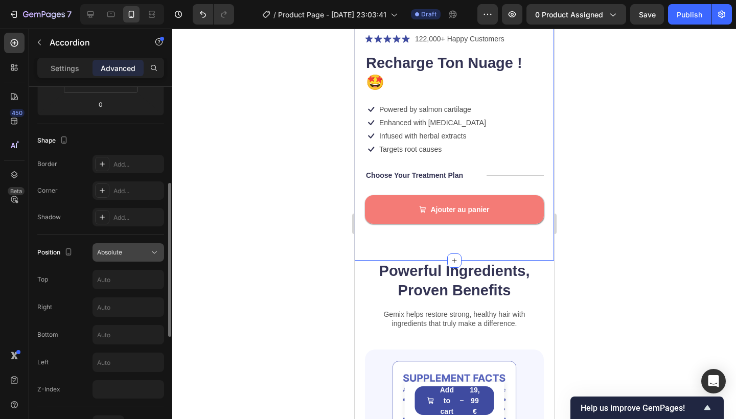
click at [125, 255] on div "Absolute" at bounding box center [123, 252] width 52 height 9
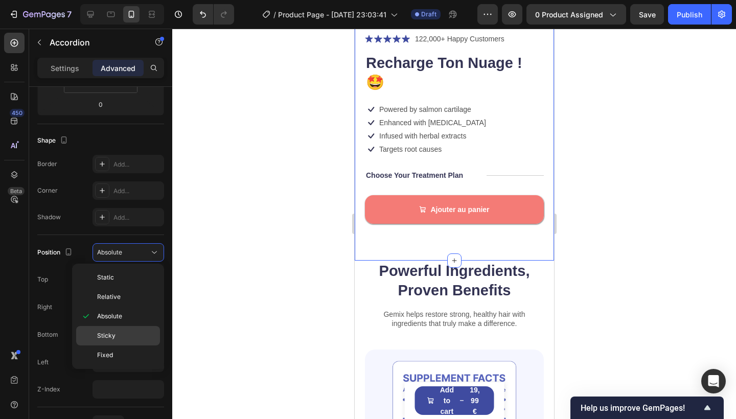
click at [114, 332] on span "Sticky" at bounding box center [106, 335] width 18 height 9
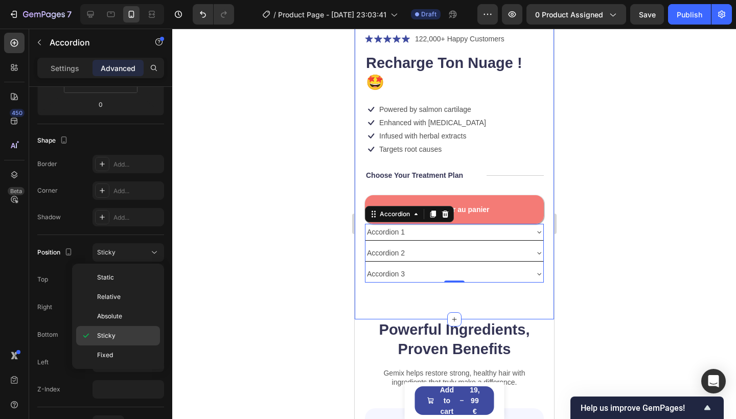
type input "0"
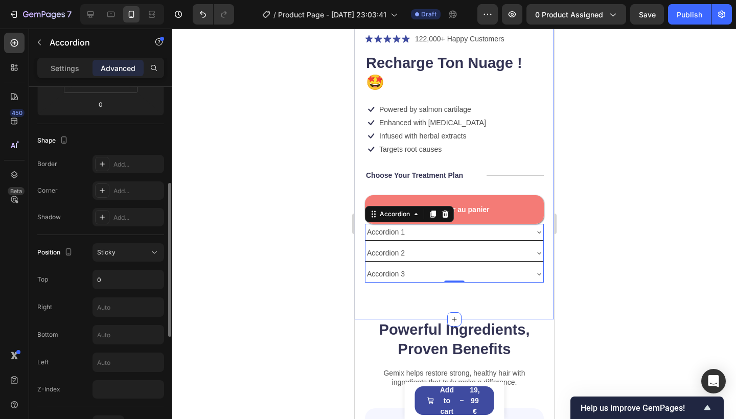
click at [135, 263] on div "Position Sticky Top 0 Right Bottom Left Z-Index" at bounding box center [100, 320] width 127 height 155
click at [145, 255] on div "Sticky" at bounding box center [123, 252] width 52 height 9
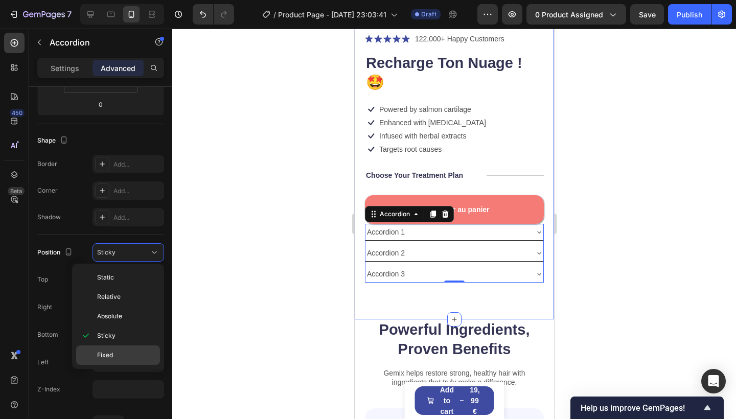
click at [109, 354] on span "Fixed" at bounding box center [105, 355] width 16 height 9
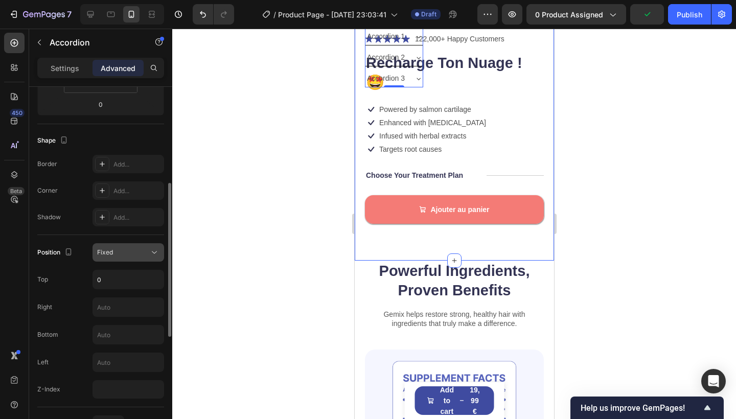
click at [134, 257] on div "Fixed" at bounding box center [128, 252] width 62 height 10
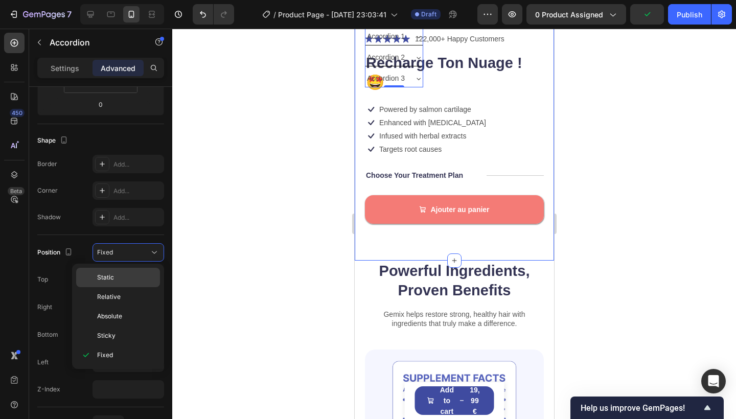
click at [119, 277] on p "Static" at bounding box center [126, 277] width 58 height 9
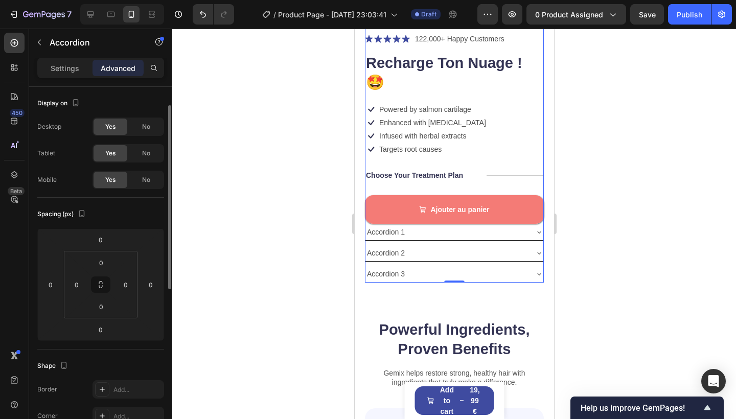
scroll to position [0, 0]
click at [657, 205] on div at bounding box center [454, 224] width 564 height 391
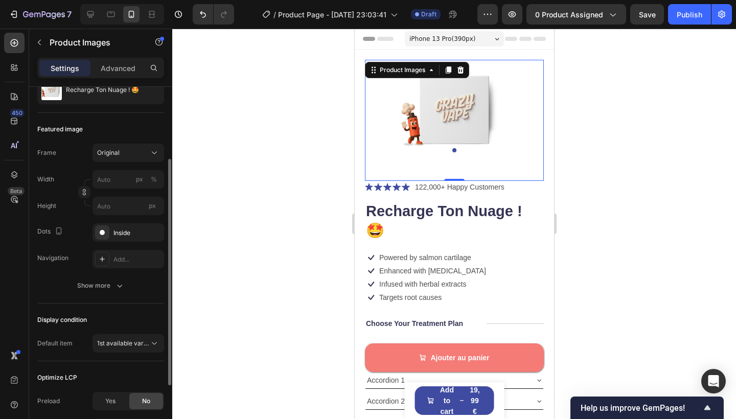
scroll to position [114, 0]
click at [126, 233] on div "Inside" at bounding box center [129, 231] width 30 height 9
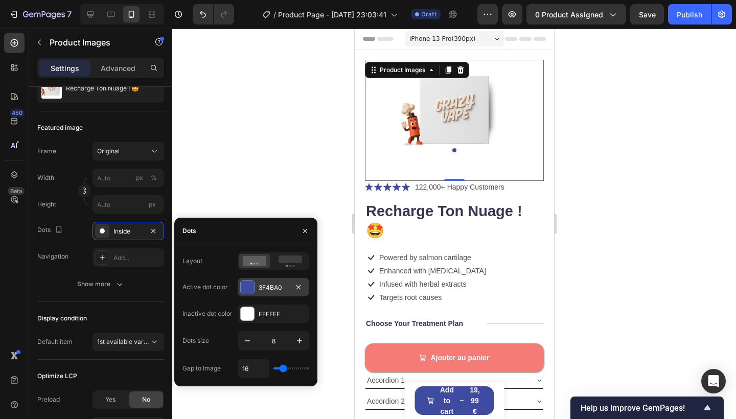
click at [249, 289] on div at bounding box center [247, 287] width 13 height 13
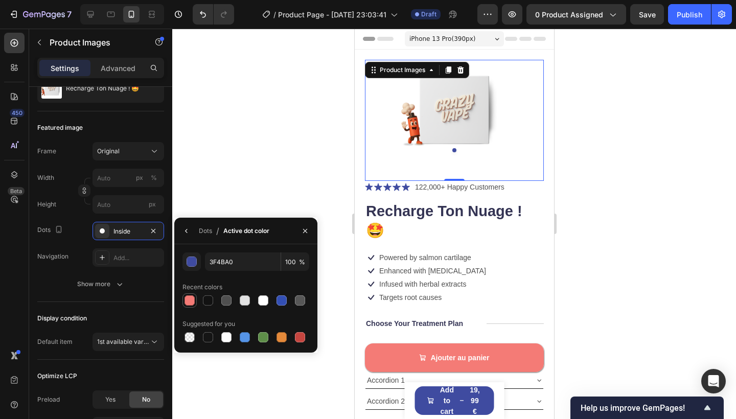
click at [193, 302] on div at bounding box center [190, 301] width 10 height 10
type input "F47B76"
click at [308, 230] on icon "button" at bounding box center [305, 231] width 8 height 8
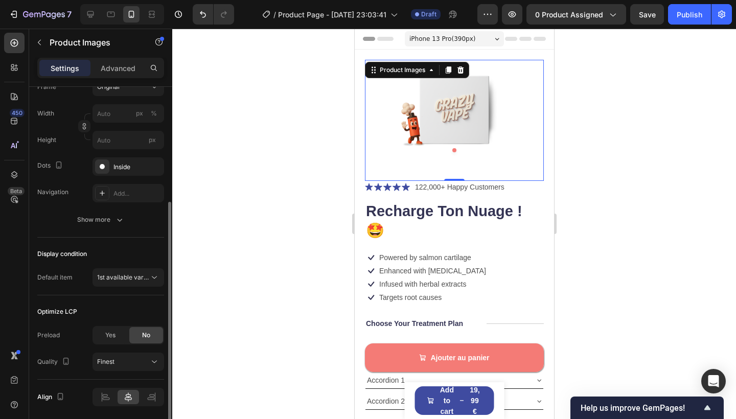
scroll to position [214, 0]
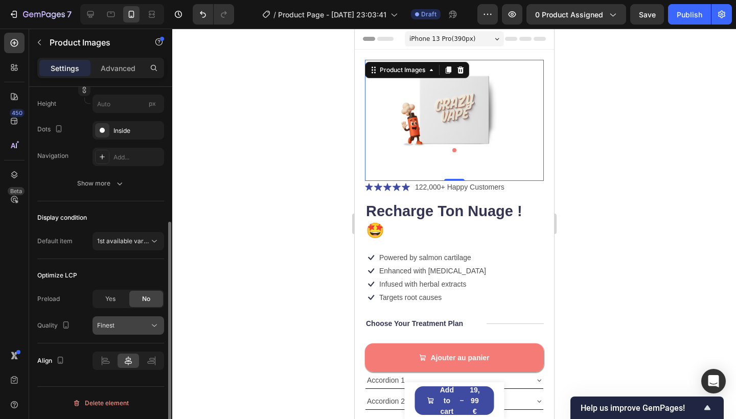
click at [132, 329] on div "Finest" at bounding box center [123, 325] width 52 height 9
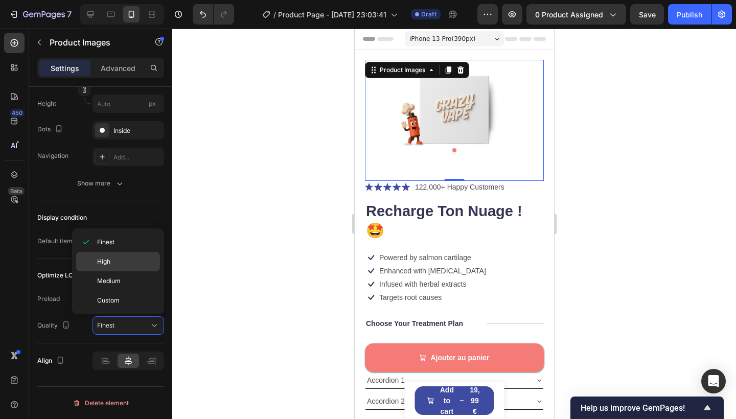
click at [97, 258] on span "High" at bounding box center [103, 261] width 13 height 9
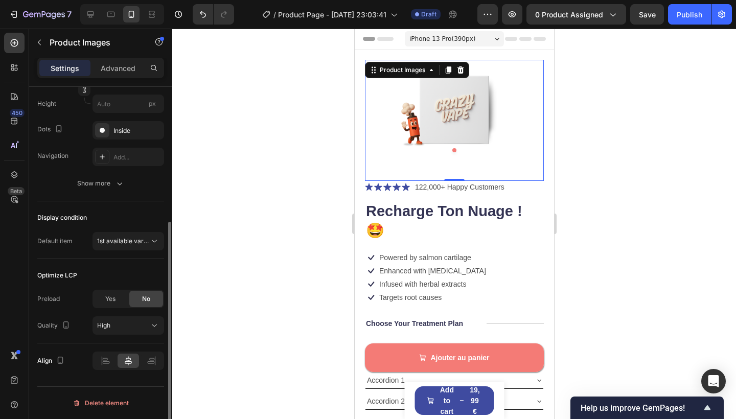
click at [87, 283] on div "Optimize LCP" at bounding box center [100, 275] width 127 height 16
click at [585, 227] on div at bounding box center [454, 224] width 564 height 391
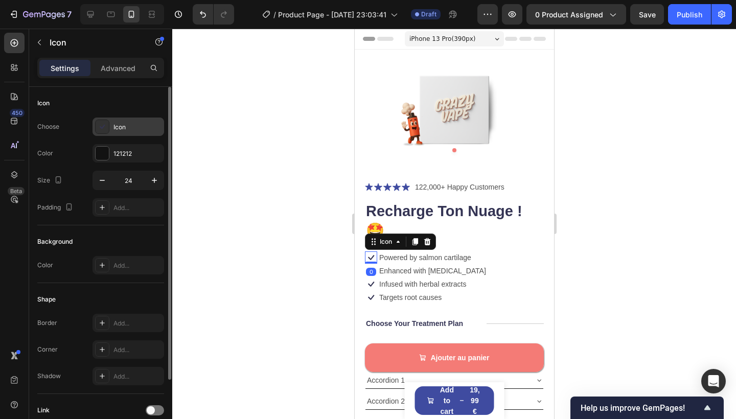
click at [103, 131] on icon at bounding box center [102, 127] width 10 height 10
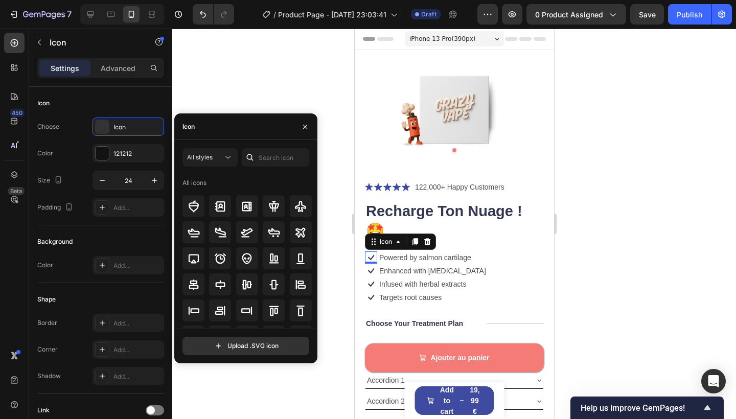
scroll to position [0, 0]
click at [305, 127] on icon "button" at bounding box center [305, 126] width 4 height 4
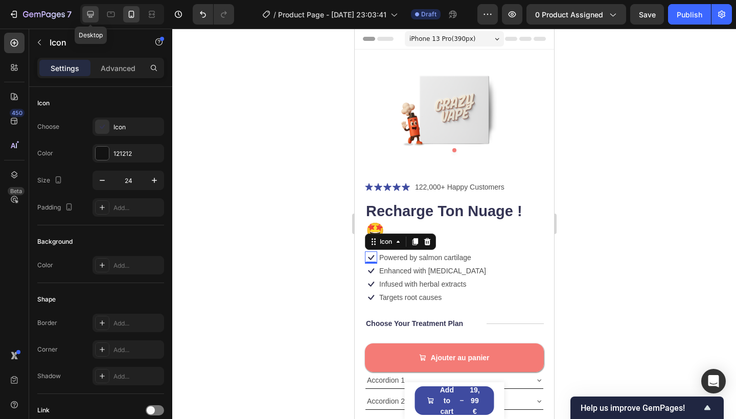
click at [93, 15] on icon at bounding box center [90, 14] width 7 height 7
type input "26"
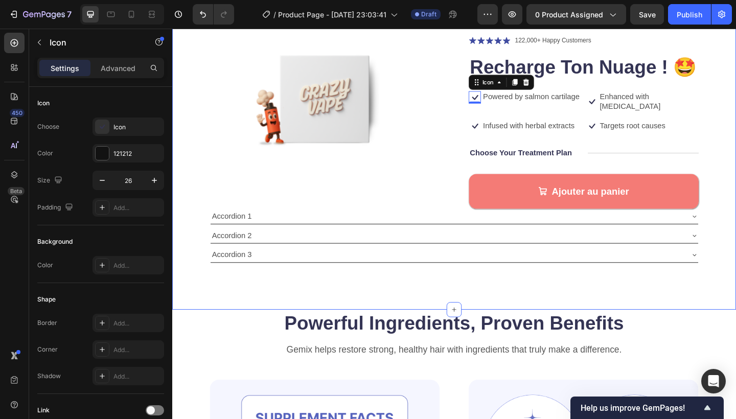
scroll to position [87, 0]
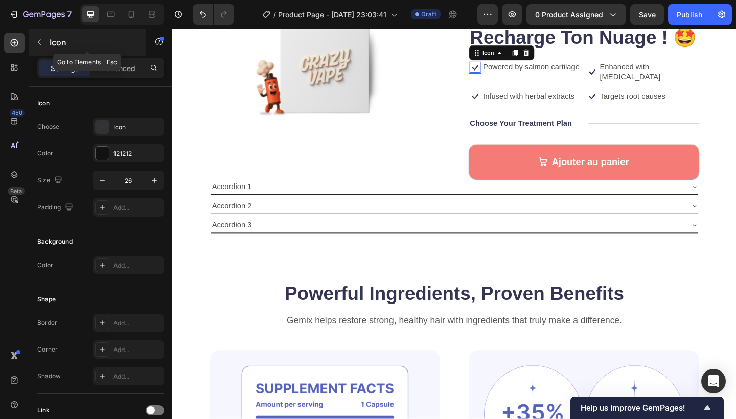
click at [43, 45] on icon "button" at bounding box center [39, 42] width 8 height 8
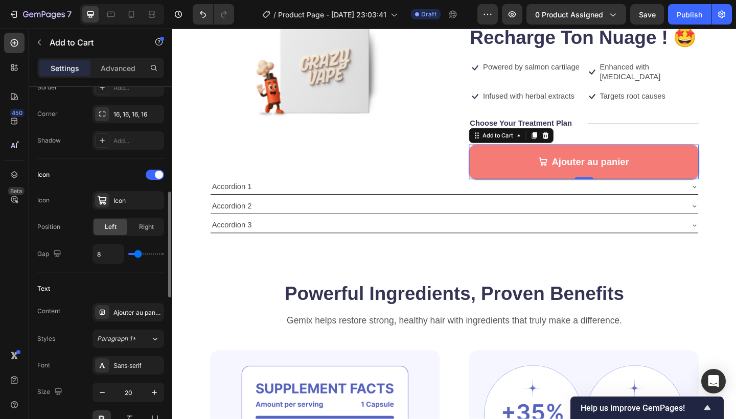
scroll to position [351, 0]
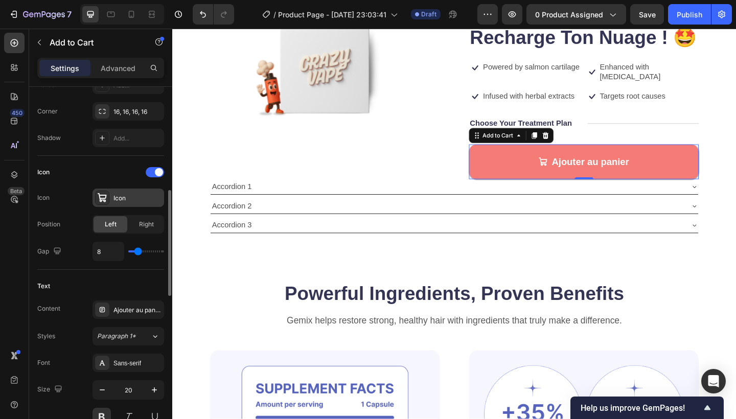
click at [106, 202] on icon at bounding box center [102, 198] width 10 height 10
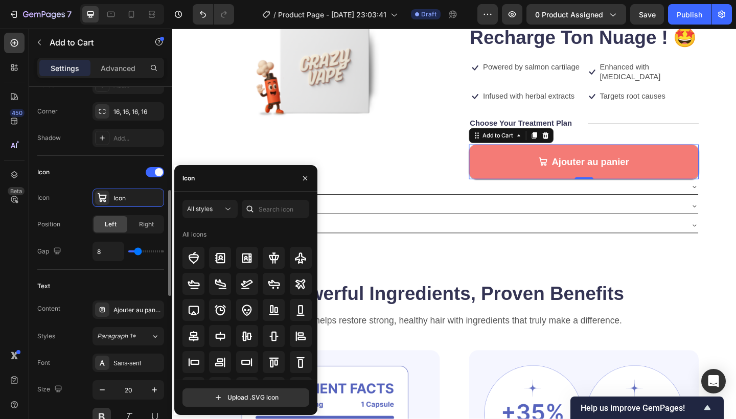
click at [78, 203] on div "Icon Icon" at bounding box center [100, 198] width 127 height 18
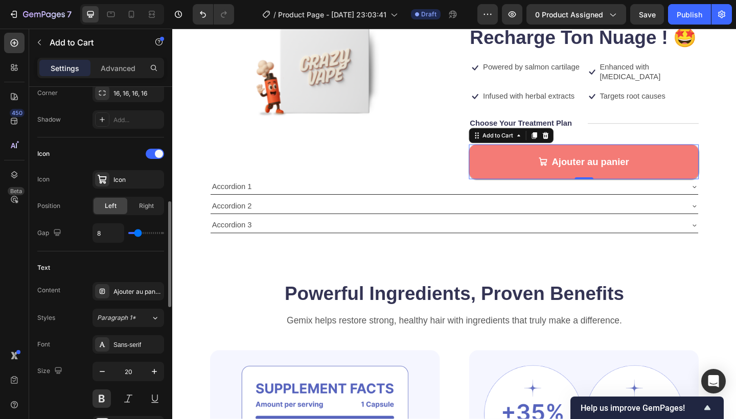
scroll to position [375, 0]
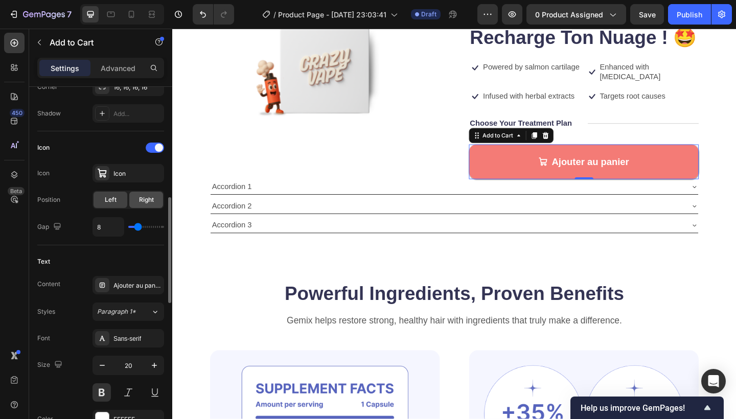
click at [159, 205] on div "Right" at bounding box center [146, 200] width 34 height 16
click at [118, 202] on div "Left" at bounding box center [111, 200] width 34 height 16
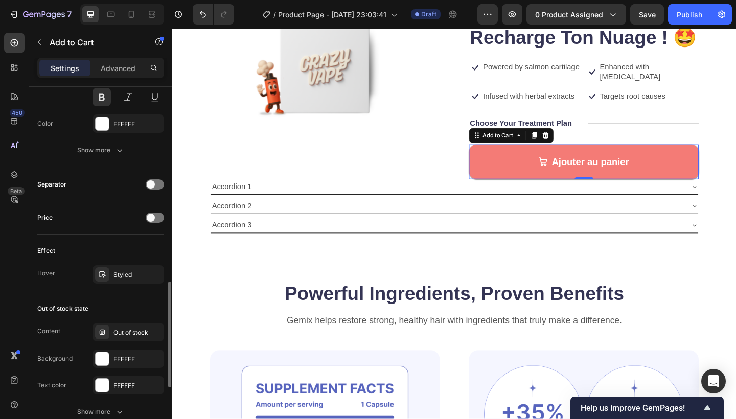
scroll to position [679, 0]
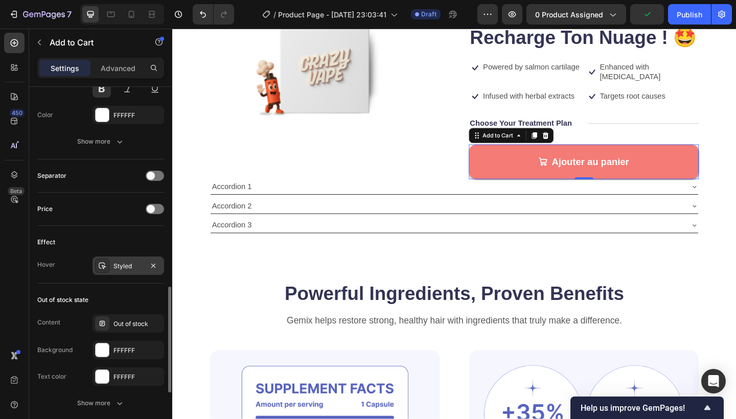
click at [119, 268] on div "Styled" at bounding box center [129, 266] width 30 height 9
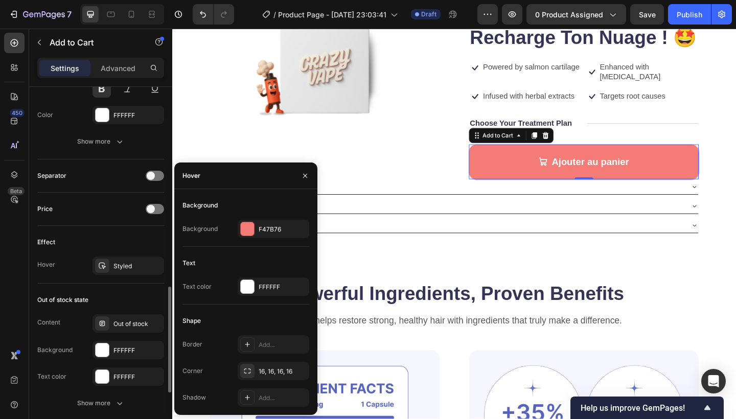
click at [80, 279] on div "Effect Hover Styled" at bounding box center [100, 255] width 127 height 58
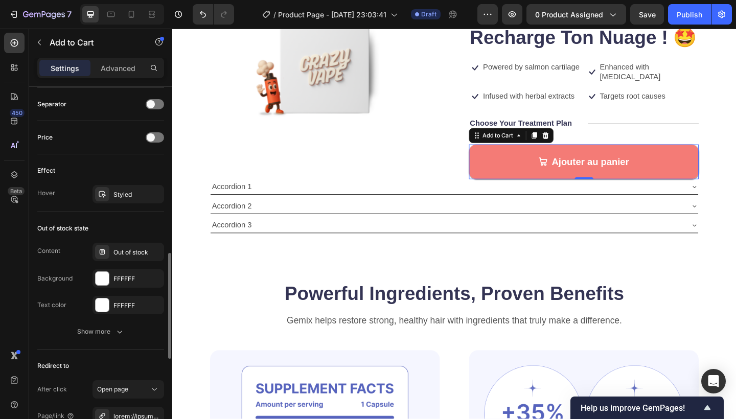
scroll to position [753, 0]
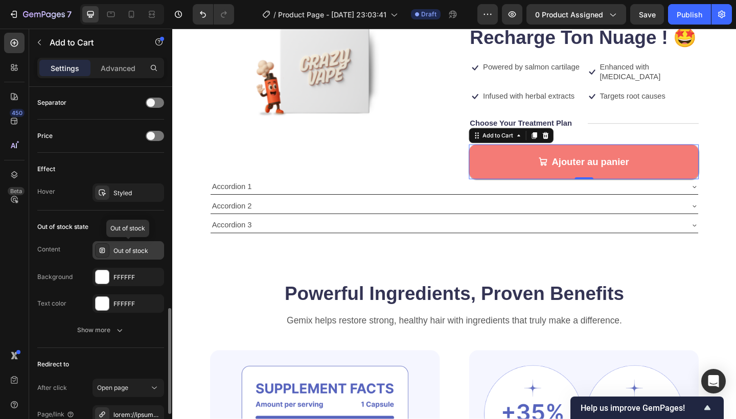
click at [118, 254] on div "Out of stock" at bounding box center [138, 250] width 48 height 9
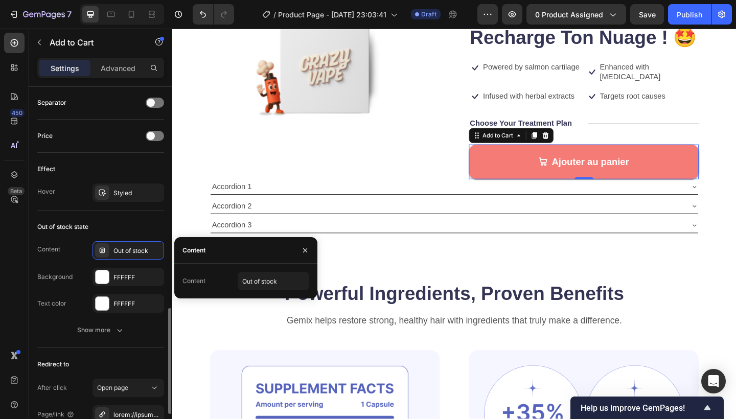
click at [57, 266] on div "Content Out of stock Background FFFFFF Text color FFFFFF" at bounding box center [100, 277] width 127 height 72
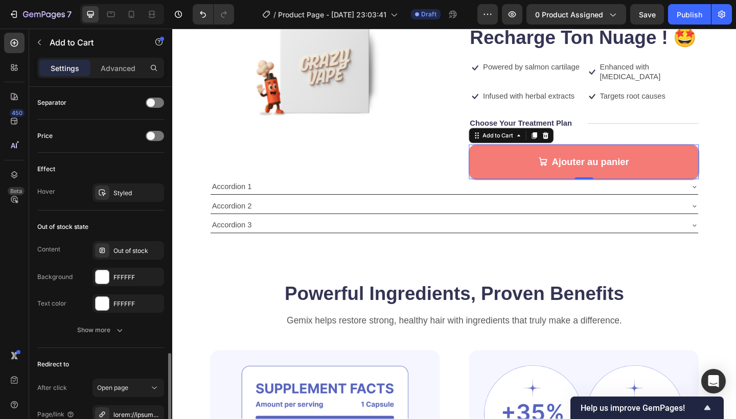
scroll to position [868, 0]
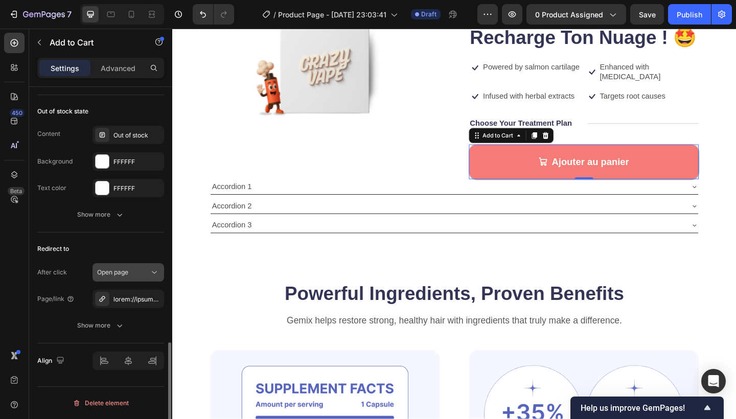
click at [112, 277] on span "Open page" at bounding box center [112, 272] width 31 height 9
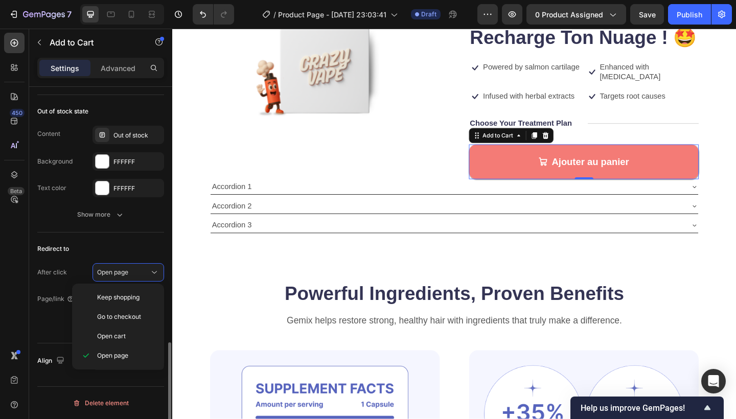
click at [70, 263] on div "Redirect to After click Open page Page/link Show more" at bounding box center [100, 288] width 127 height 111
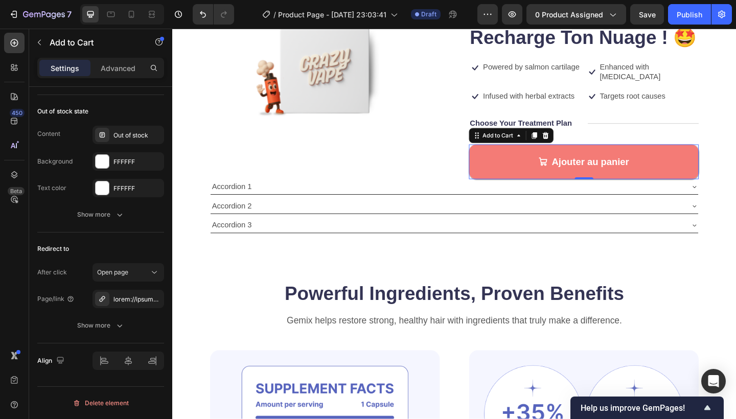
click at [571, 170] on button "Ajouter au panier" at bounding box center [620, 174] width 250 height 38
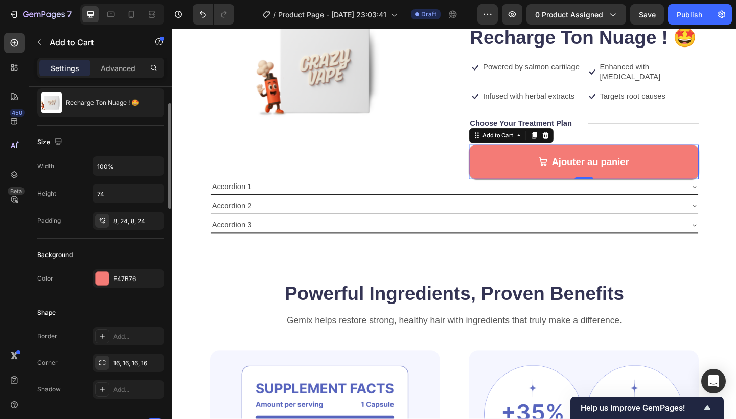
scroll to position [37, 0]
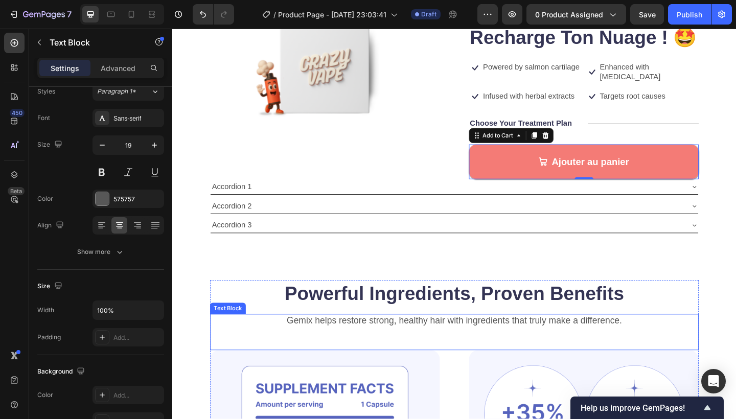
click at [221, 352] on div "Gemix helps restore strong, healthy hair with ingredients that truly make a dif…" at bounding box center [479, 358] width 532 height 39
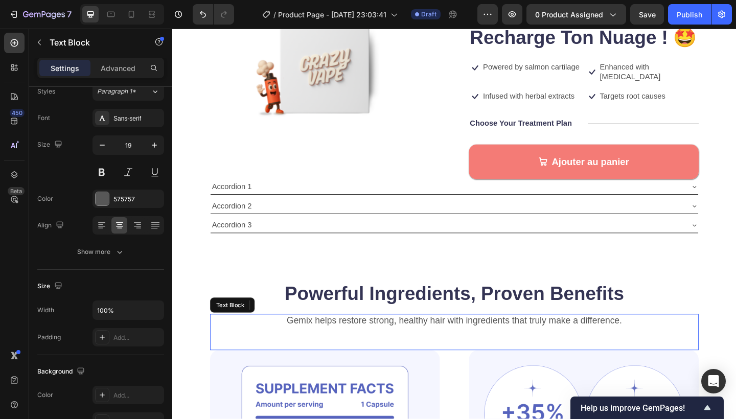
scroll to position [0, 0]
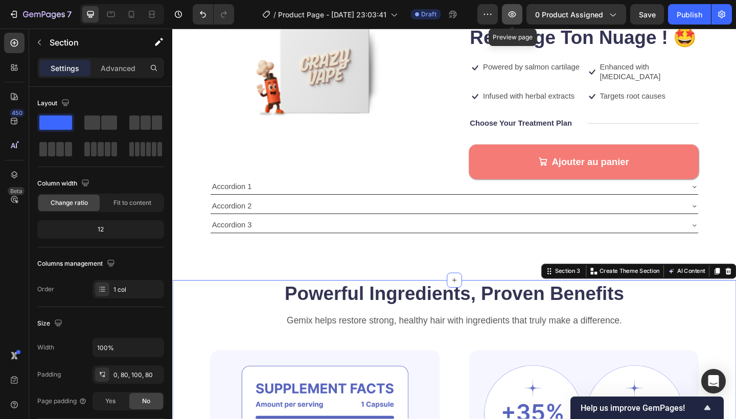
click at [515, 16] on icon "button" at bounding box center [513, 14] width 8 height 6
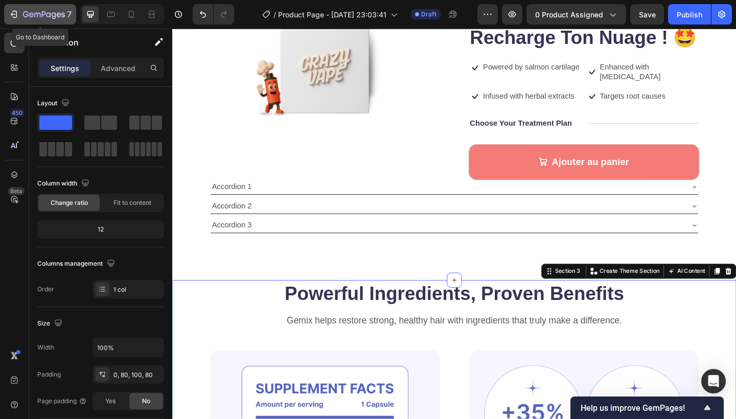
click at [8, 12] on button "7" at bounding box center [40, 14] width 72 height 20
